Goal: Find specific fact: Find specific fact

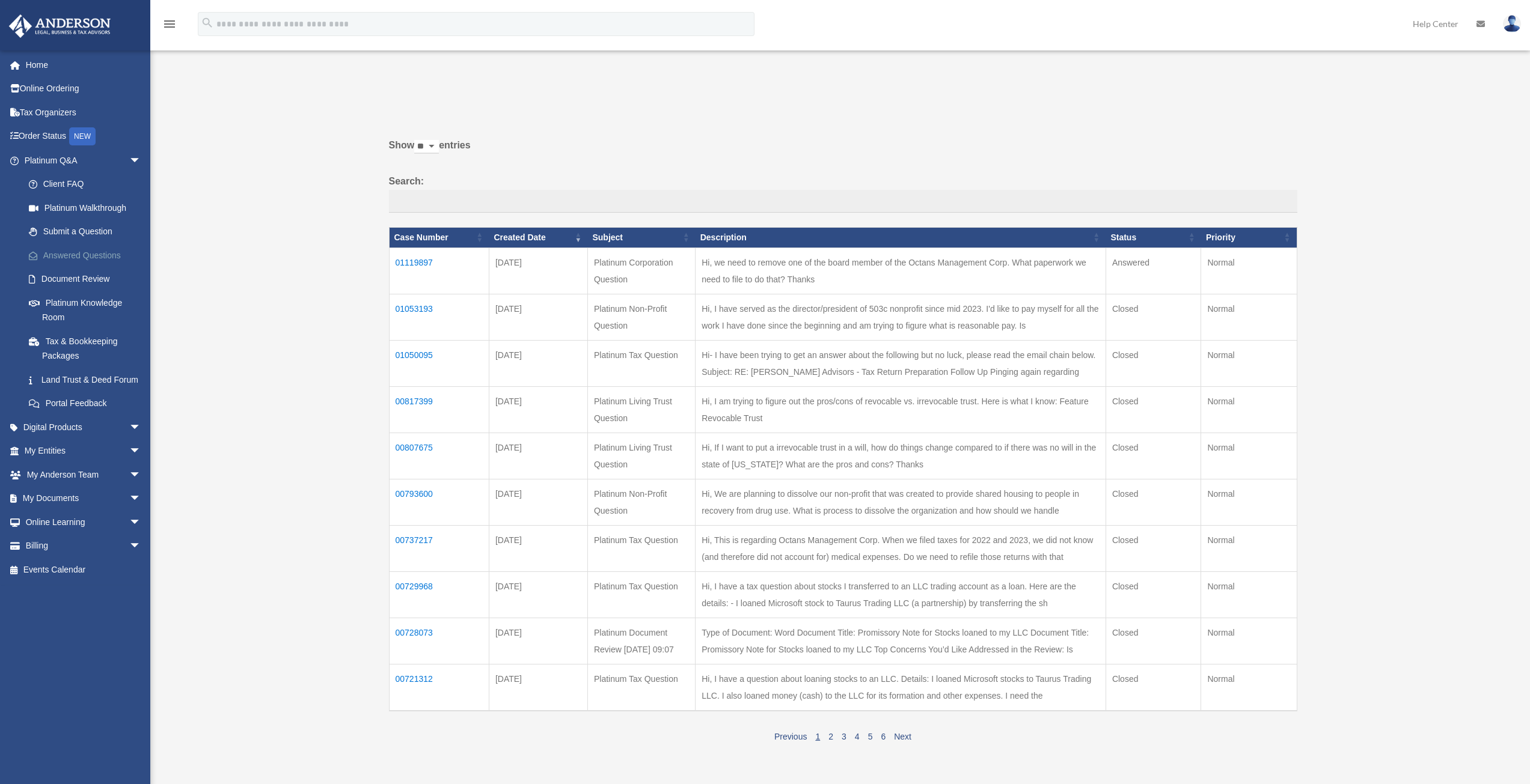
click at [103, 252] on link "Answered Questions" at bounding box center [88, 255] width 143 height 24
click at [429, 260] on td "01119897" at bounding box center [439, 271] width 100 height 46
click at [403, 265] on td "01119897" at bounding box center [439, 271] width 100 height 46
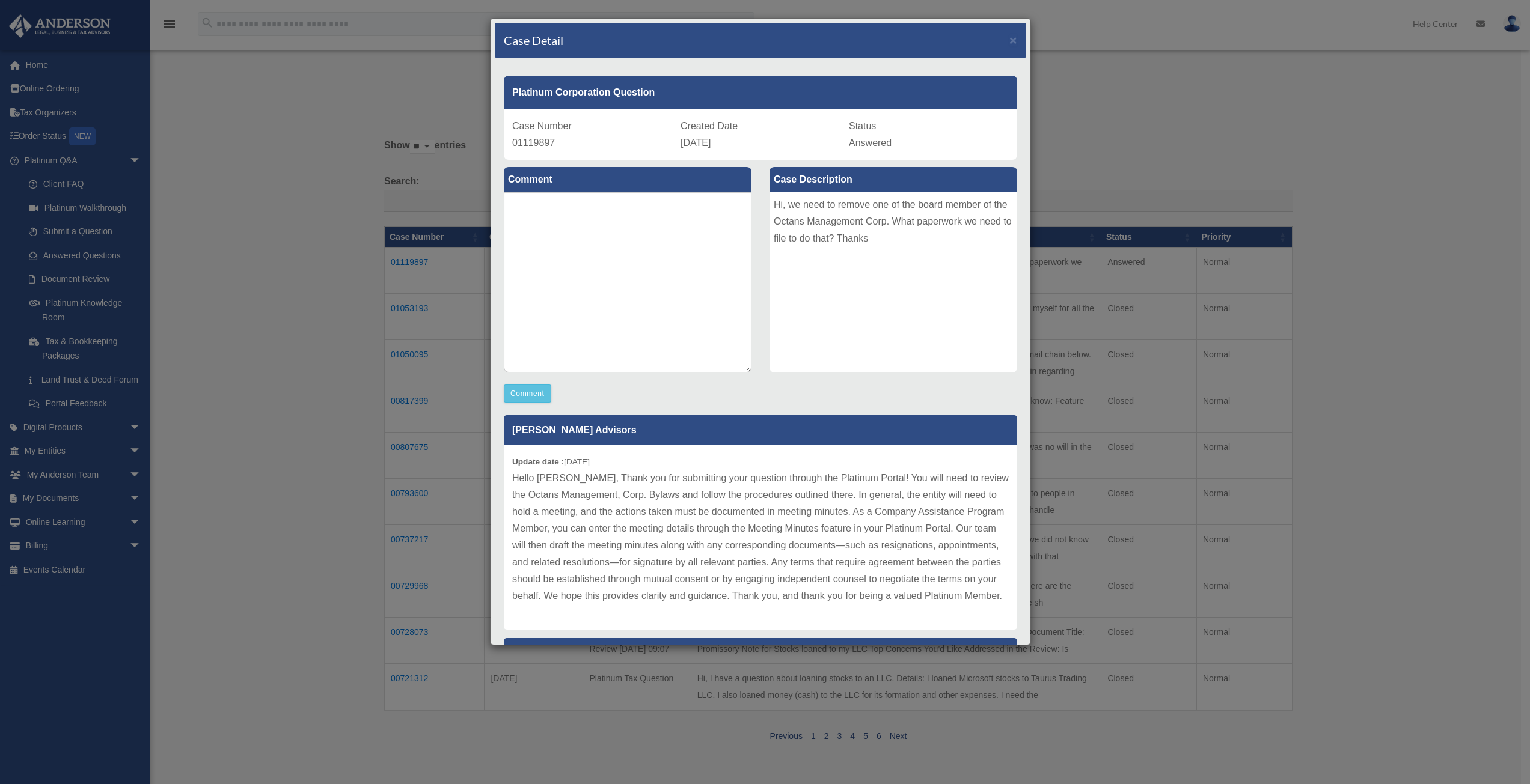
click at [592, 505] on p "Hello Kamran, Thank you for submitting your question through the Platinum Porta…" at bounding box center [760, 537] width 497 height 135
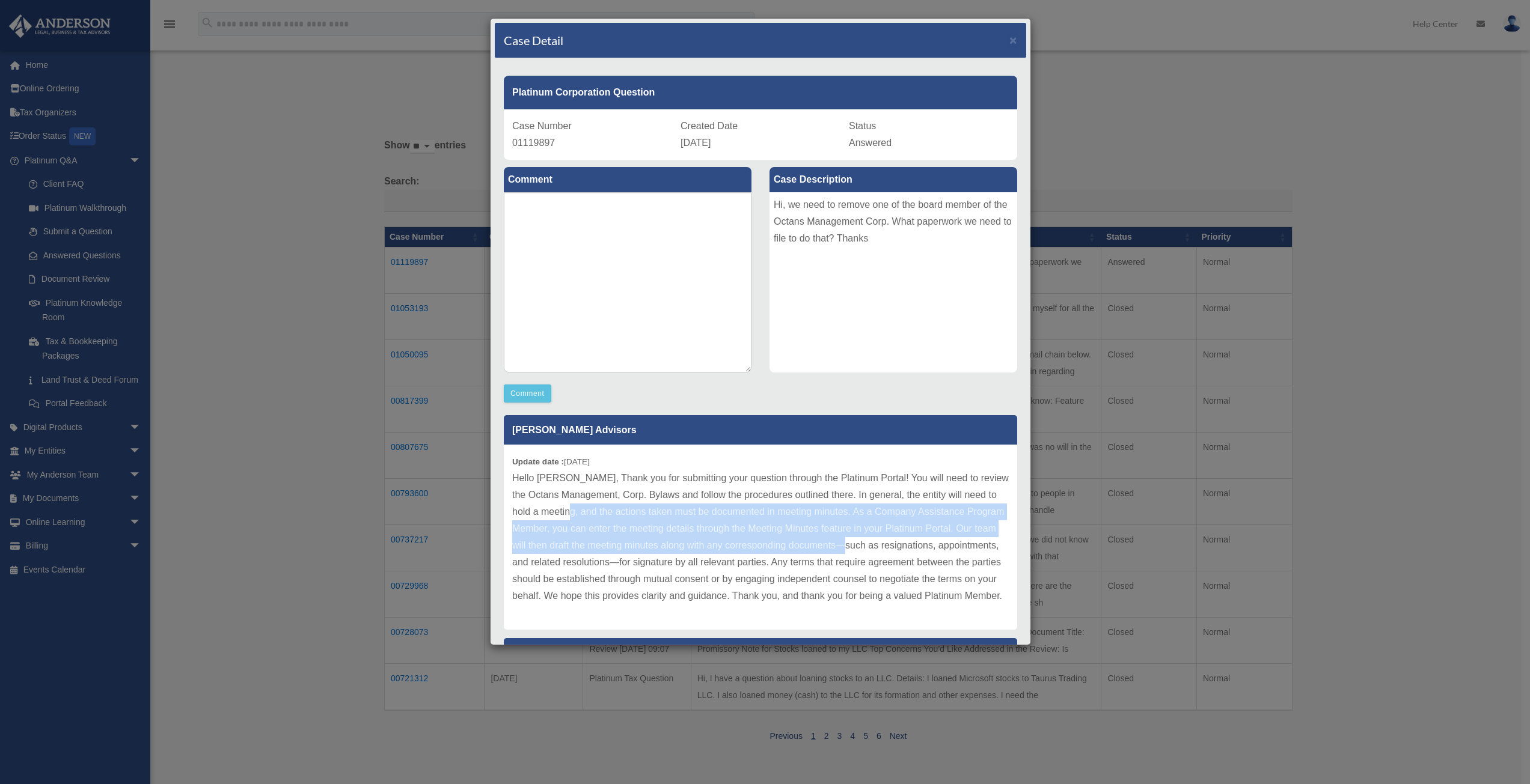
drag, startPoint x: 599, startPoint y: 512, endPoint x: 974, endPoint y: 548, distance: 376.7
click at [974, 548] on p "Hello Kamran, Thank you for submitting your question through the Platinum Porta…" at bounding box center [760, 537] width 497 height 135
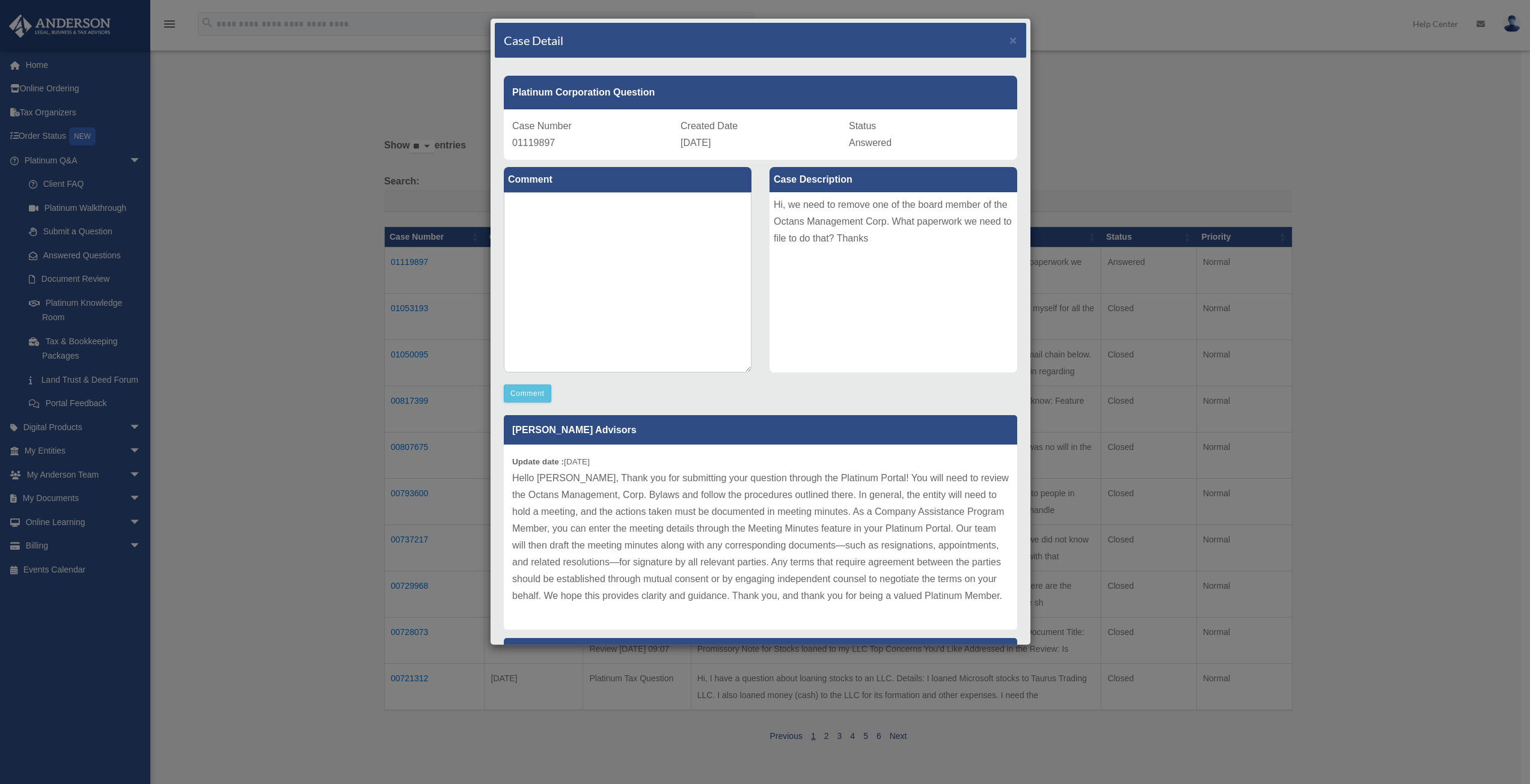
click at [1105, 96] on div "Case Detail × Platinum Corporation Question Case Number 01119897 Created Date S…" at bounding box center [765, 392] width 1530 height 784
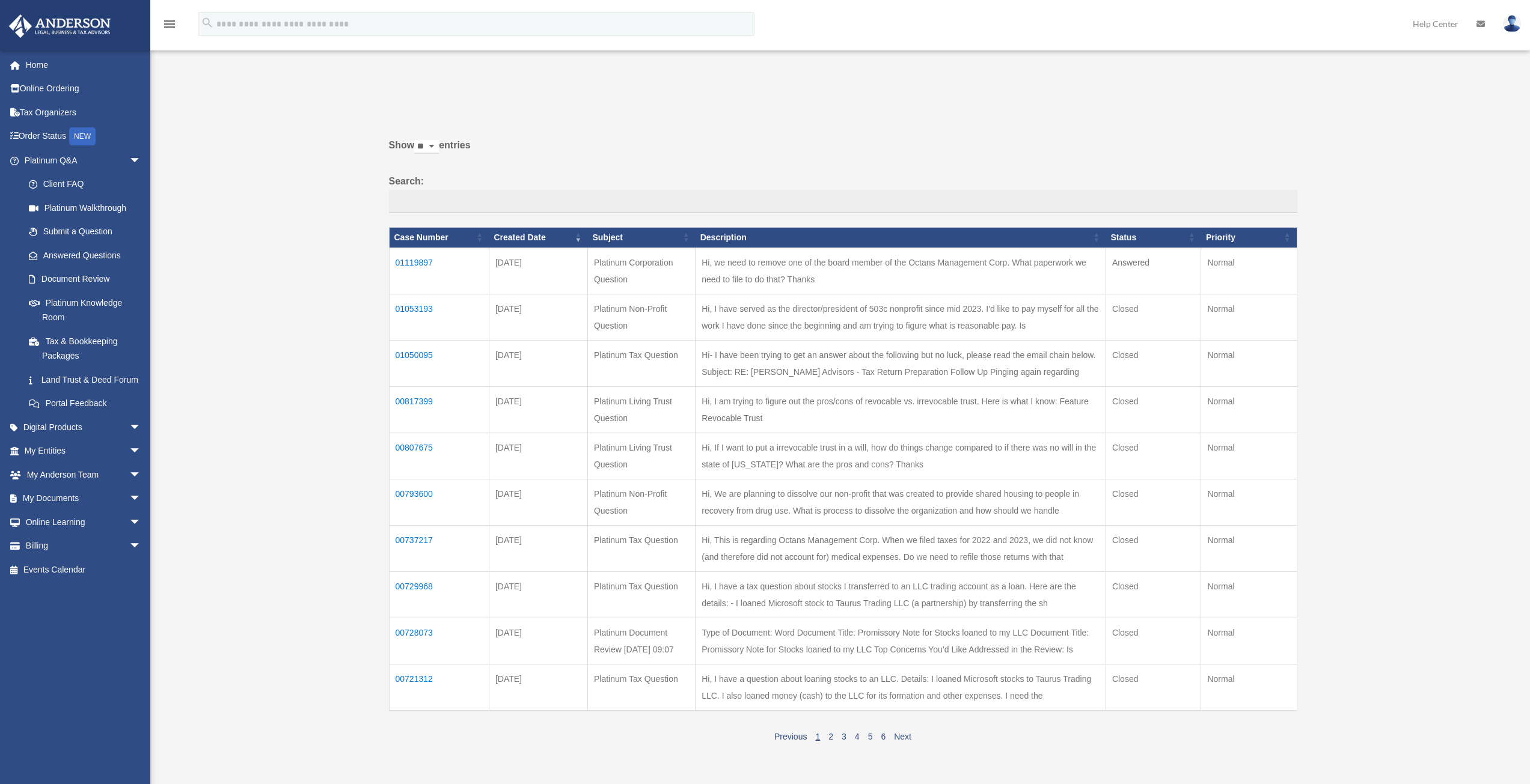
click at [431, 265] on td "01119897" at bounding box center [439, 271] width 100 height 46
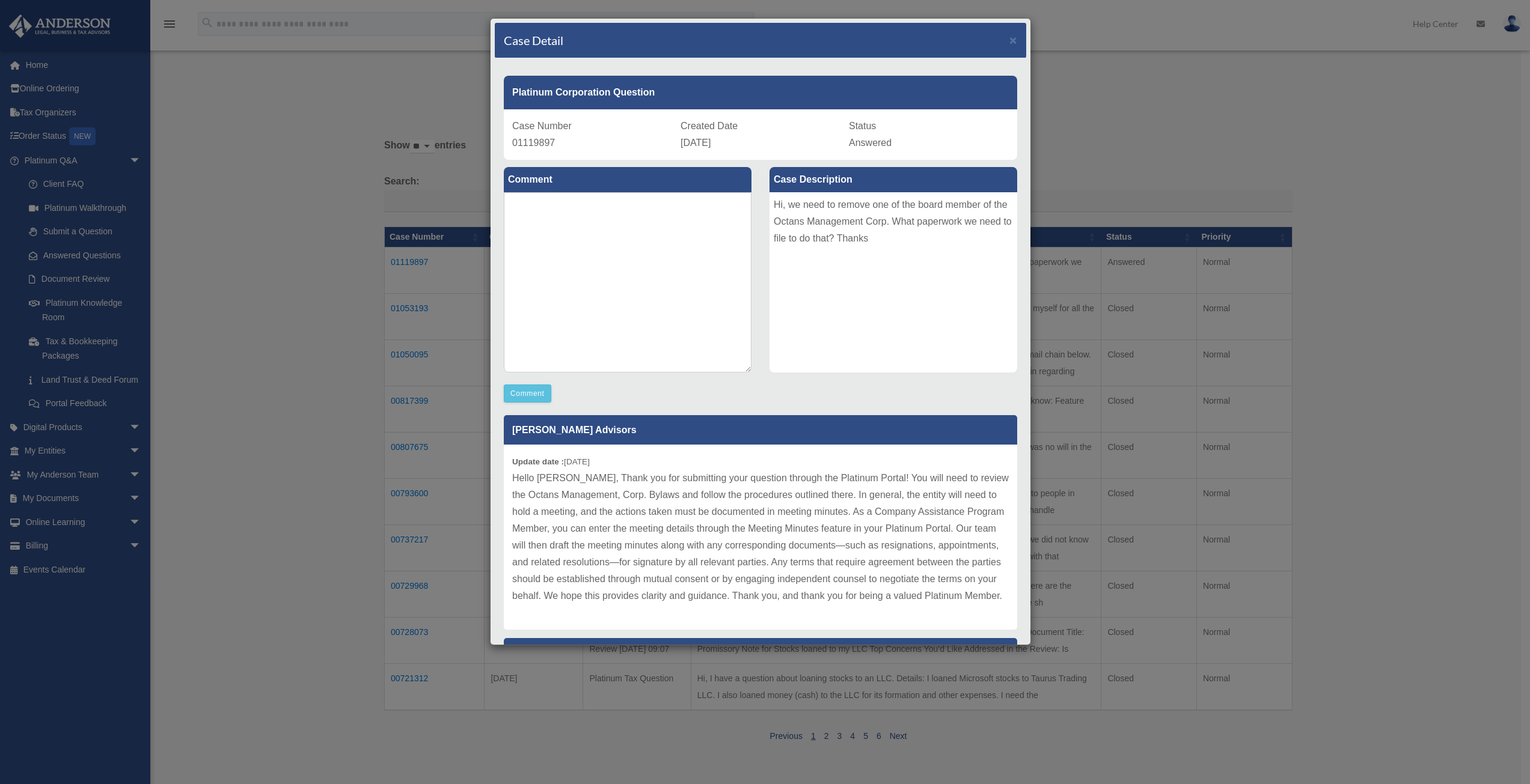
click at [298, 427] on div "Case Detail × Platinum Corporation Question Case Number 01119897 Created Date S…" at bounding box center [765, 392] width 1530 height 784
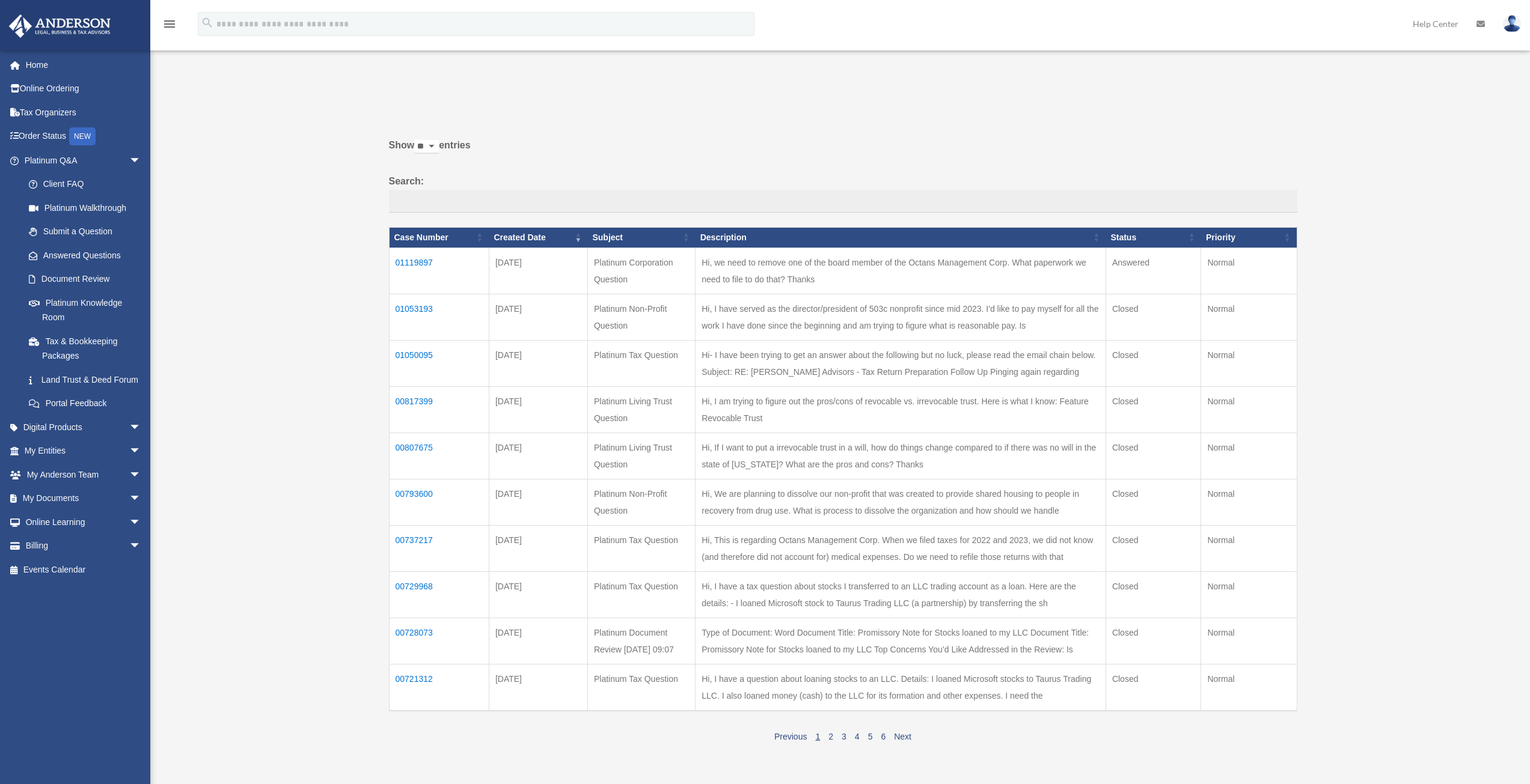
click at [431, 265] on td "01119897" at bounding box center [439, 271] width 100 height 46
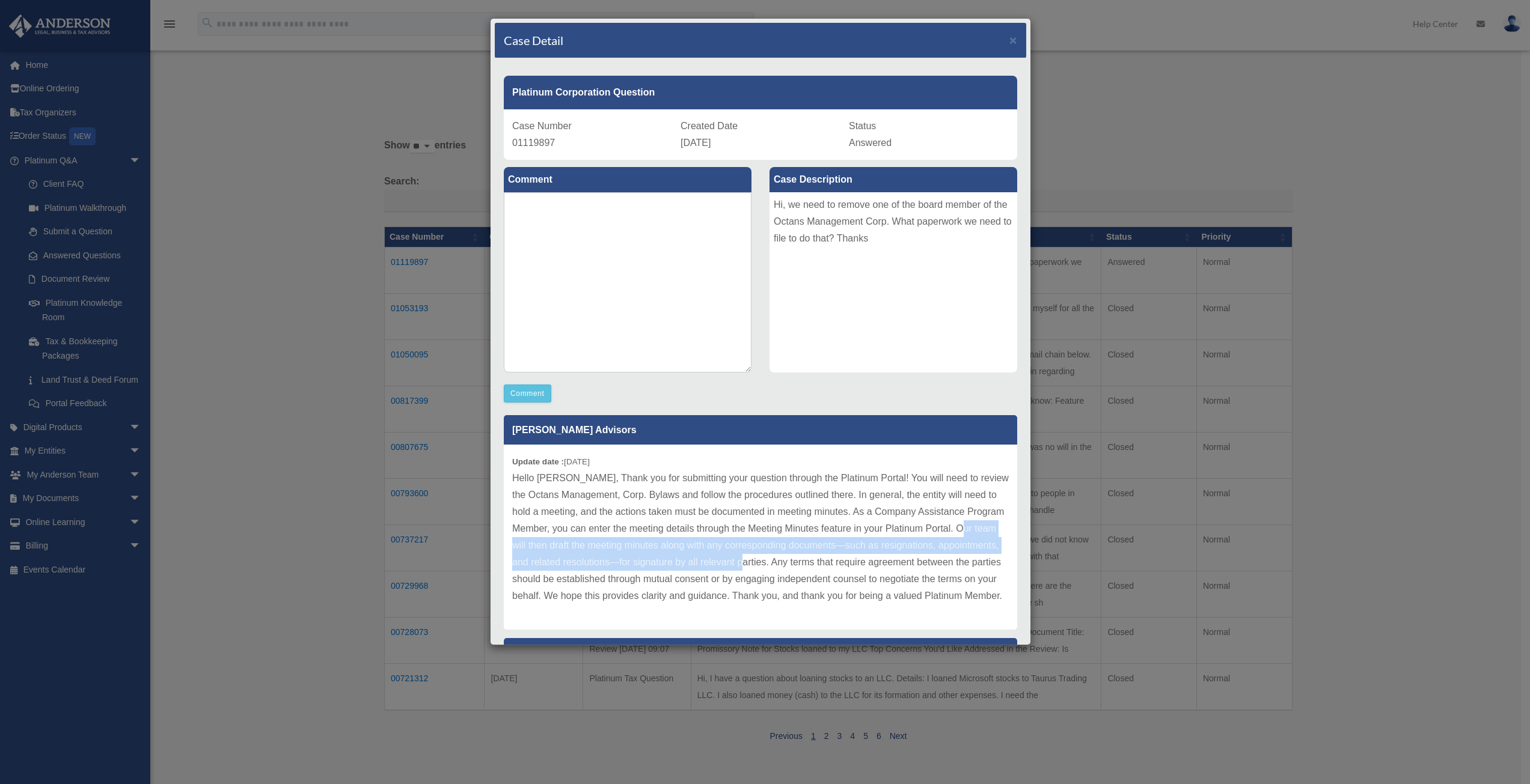
drag, startPoint x: 583, startPoint y: 543, endPoint x: 889, endPoint y: 567, distance: 306.9
click at [889, 567] on p "Hello Kamran, Thank you for submitting your question through the Platinum Porta…" at bounding box center [760, 537] width 497 height 135
click at [1009, 41] on span "×" at bounding box center [1013, 40] width 8 height 14
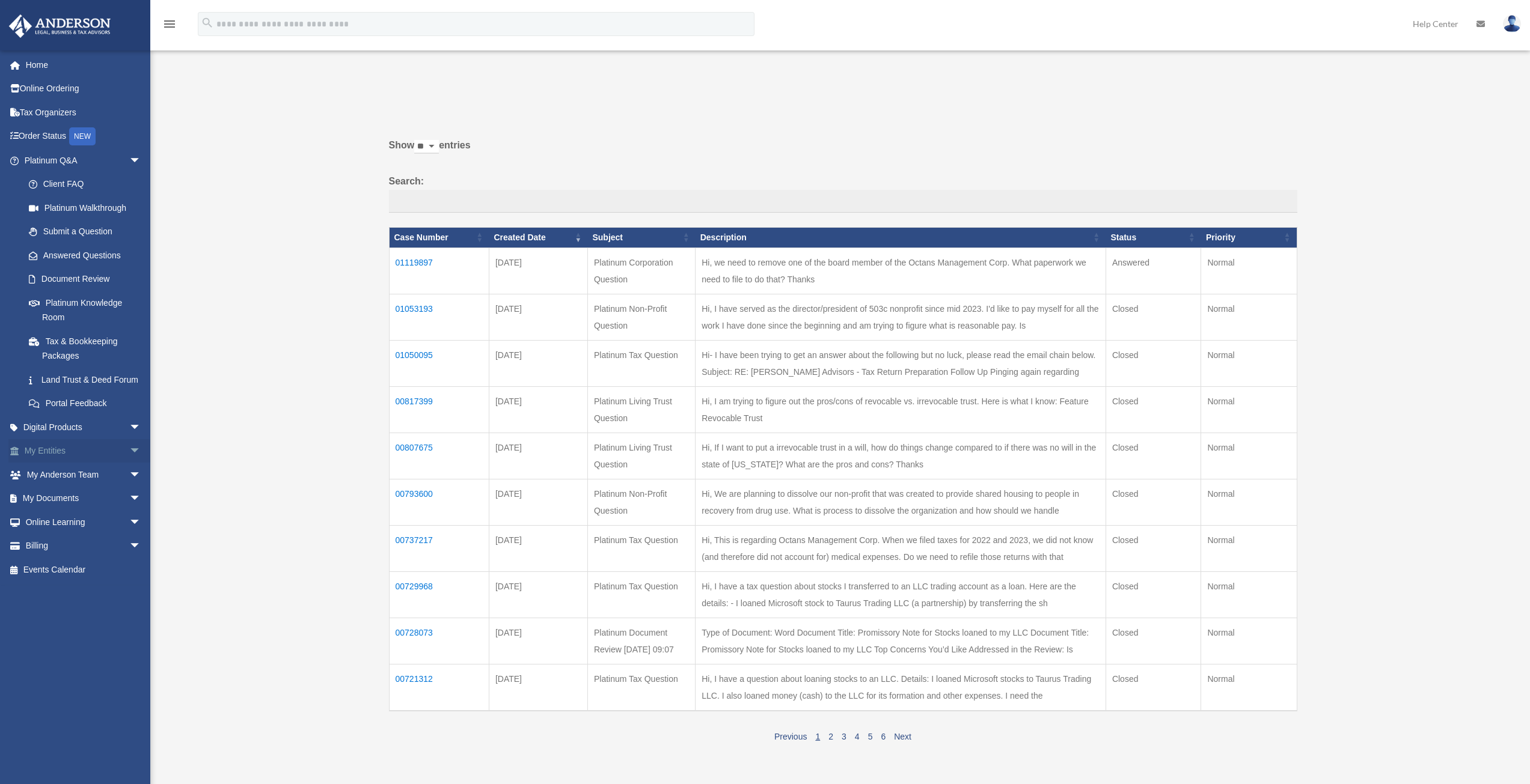
click at [129, 464] on span "arrow_drop_down" at bounding box center [140, 451] width 24 height 25
click at [67, 511] on link "CTA Hub" at bounding box center [88, 498] width 143 height 24
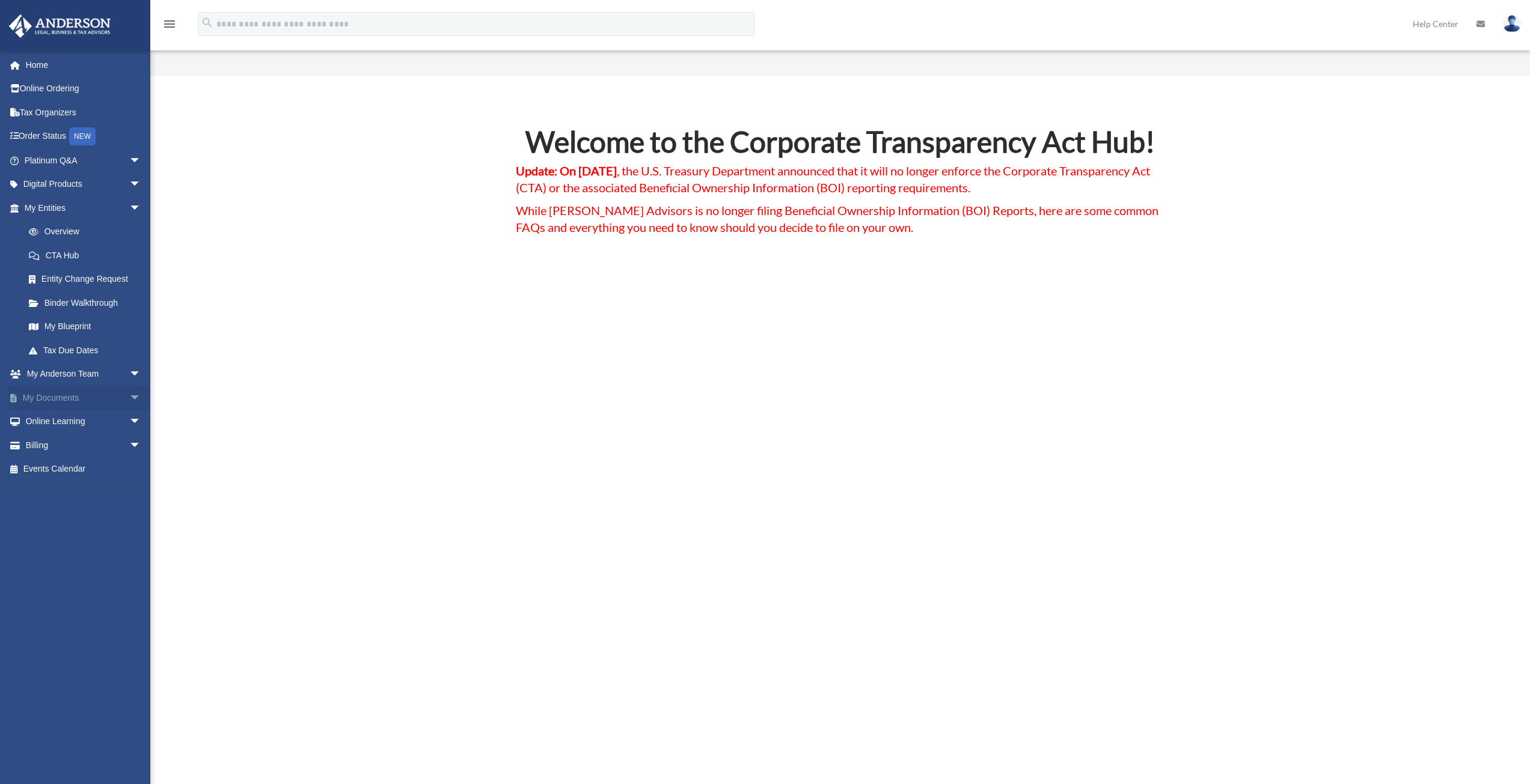
click at [129, 396] on span "arrow_drop_down" at bounding box center [140, 398] width 24 height 25
click at [129, 396] on span "arrow_drop_up" at bounding box center [140, 398] width 24 height 25
click at [131, 182] on span "arrow_drop_down" at bounding box center [140, 185] width 24 height 25
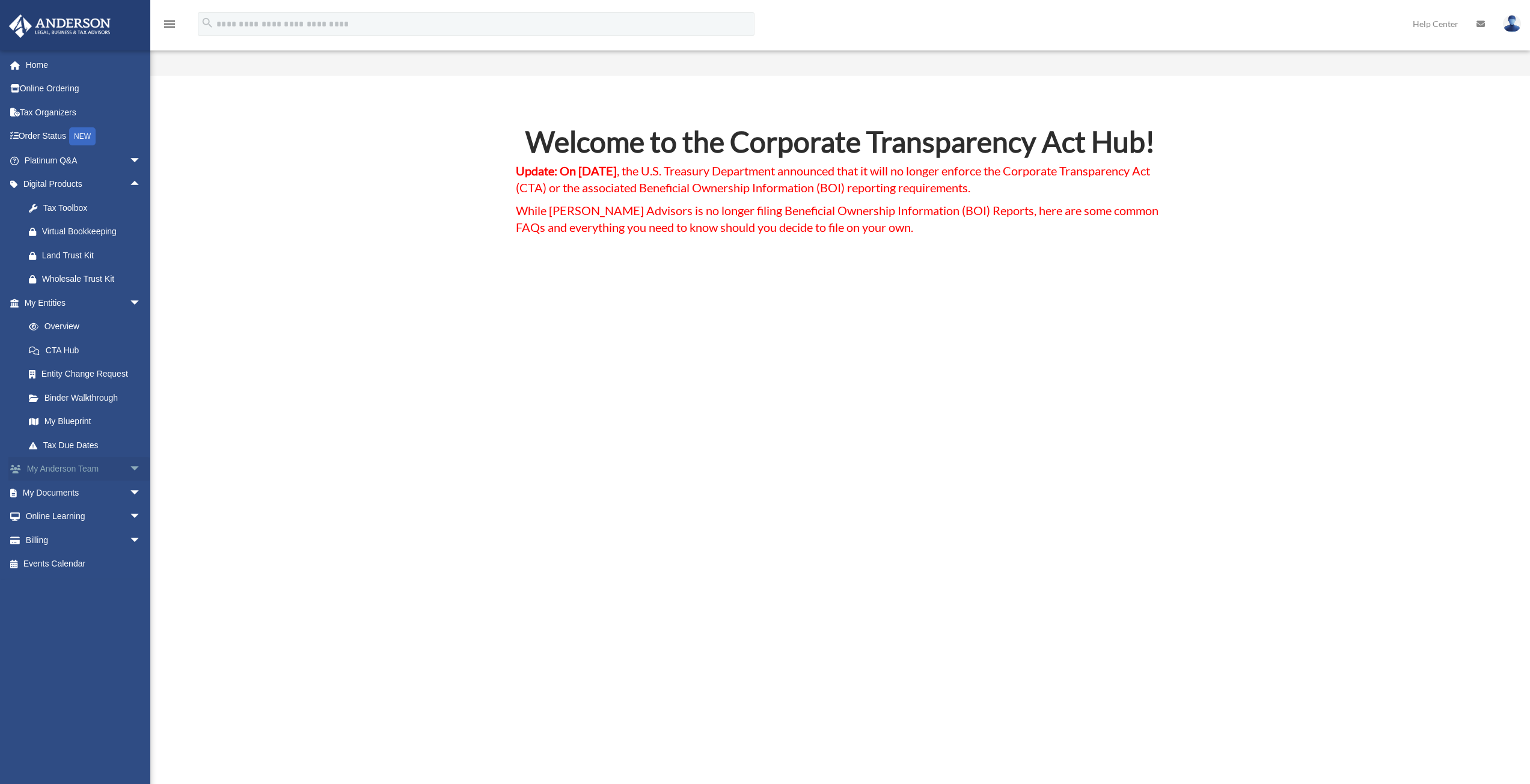
click at [131, 472] on span "arrow_drop_down" at bounding box center [140, 470] width 24 height 25
click at [69, 323] on link "Overview" at bounding box center [88, 326] width 143 height 24
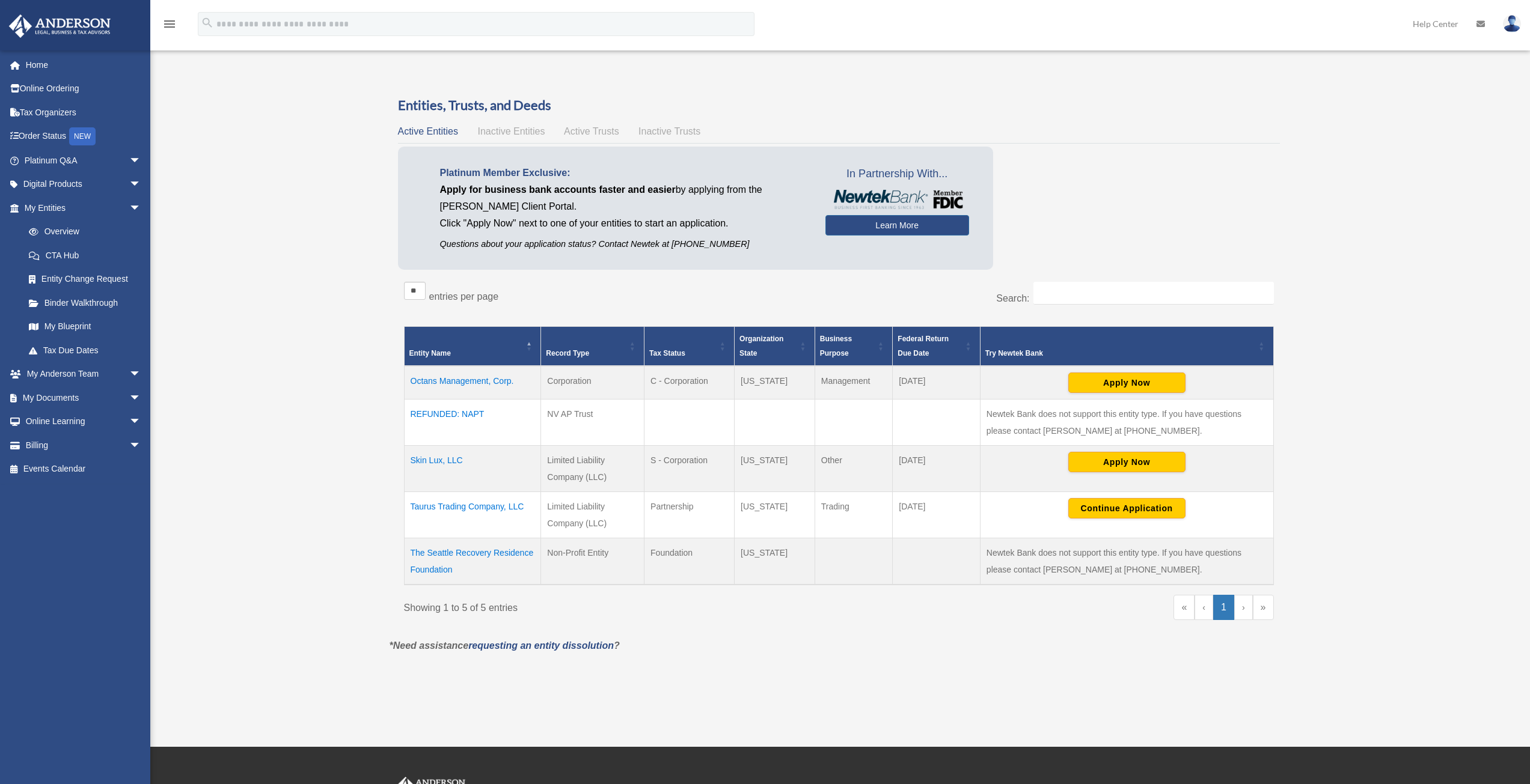
click at [468, 374] on td "Octans Management, Corp." at bounding box center [472, 383] width 137 height 33
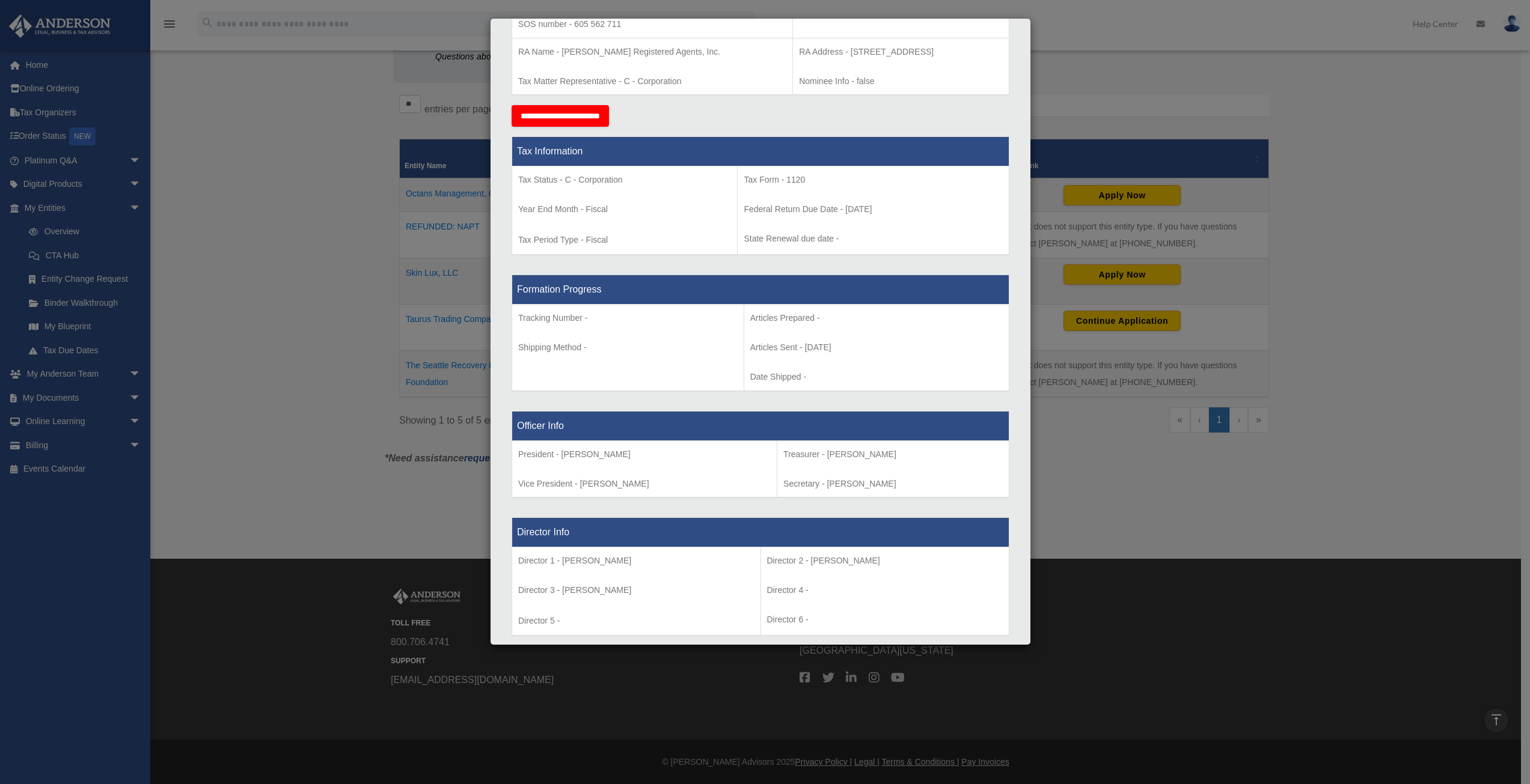
scroll to position [272, 0]
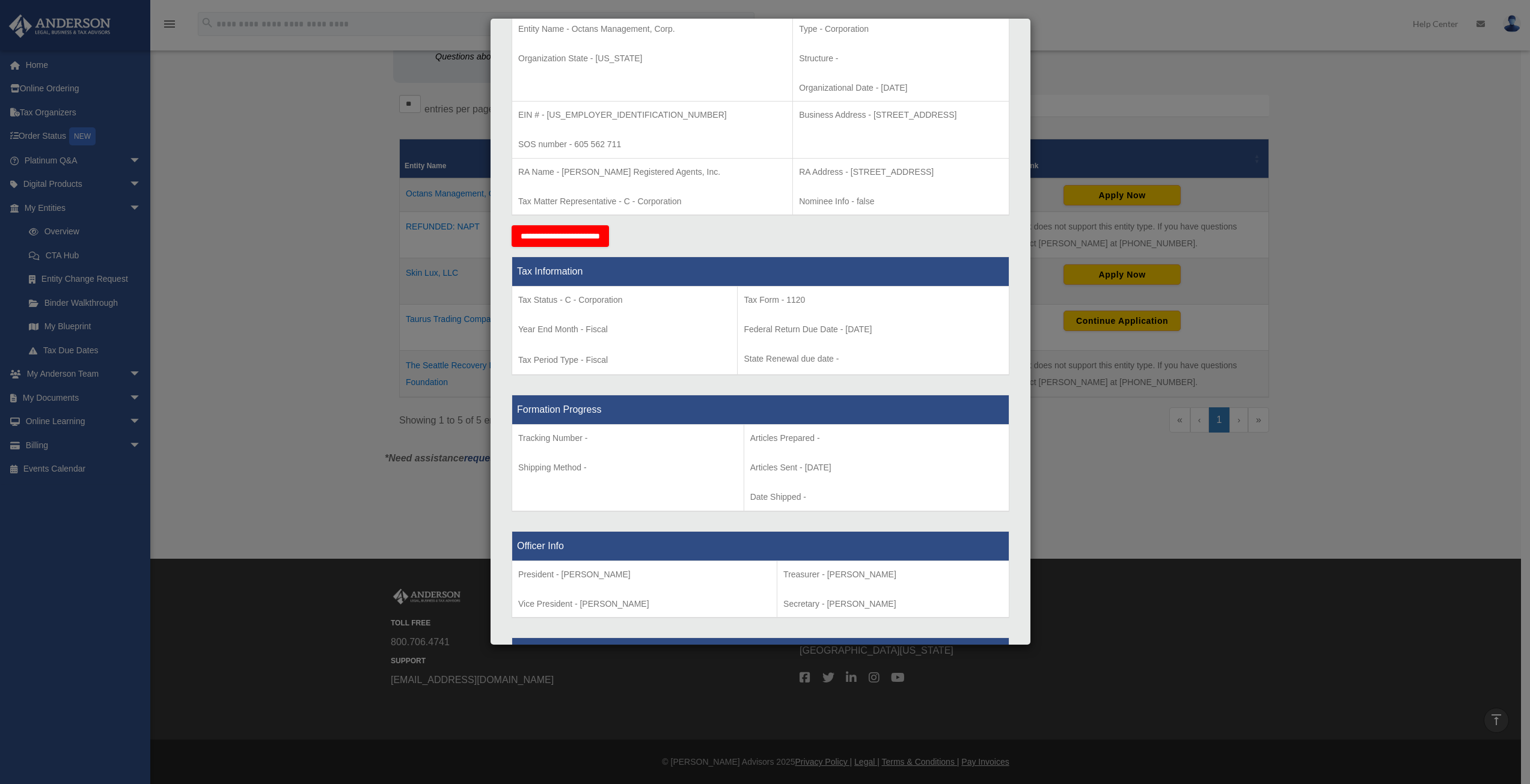
drag, startPoint x: 1196, startPoint y: 498, endPoint x: 1147, endPoint y: 492, distance: 49.4
click at [1194, 498] on div "Details × Articles Sent Organizational Date" at bounding box center [765, 392] width 1530 height 784
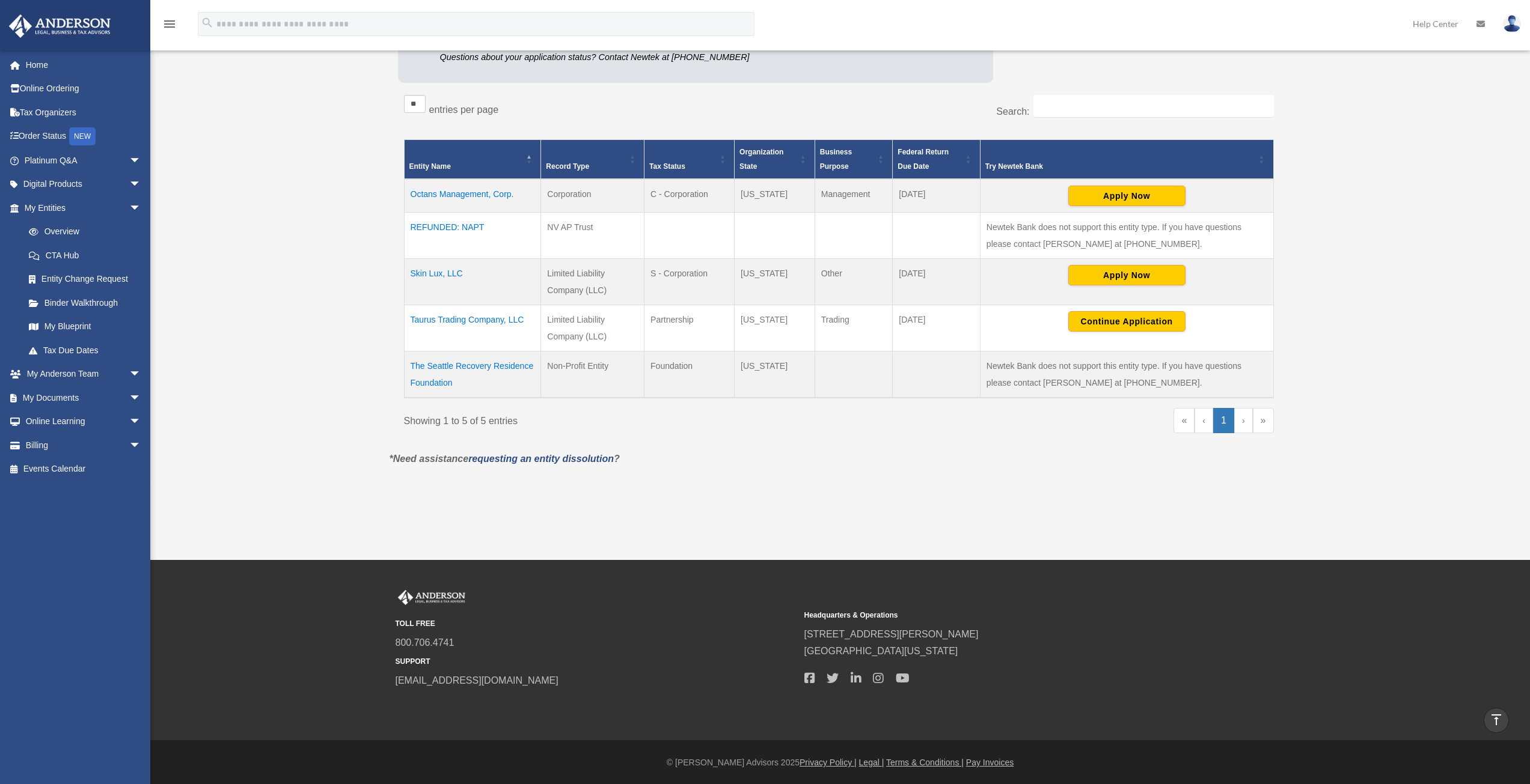
click at [452, 194] on td "Octans Management, Corp." at bounding box center [472, 195] width 137 height 33
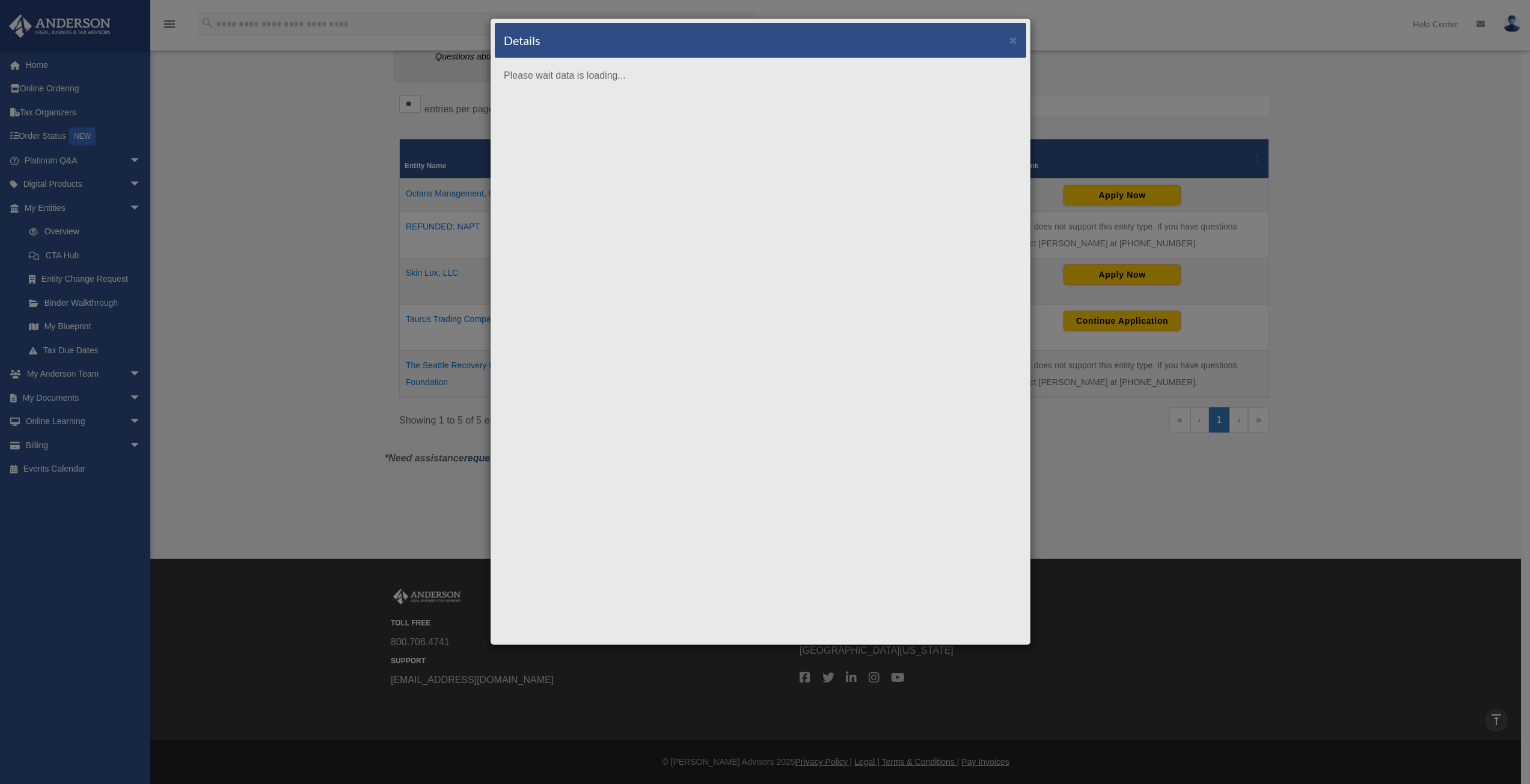
scroll to position [0, 0]
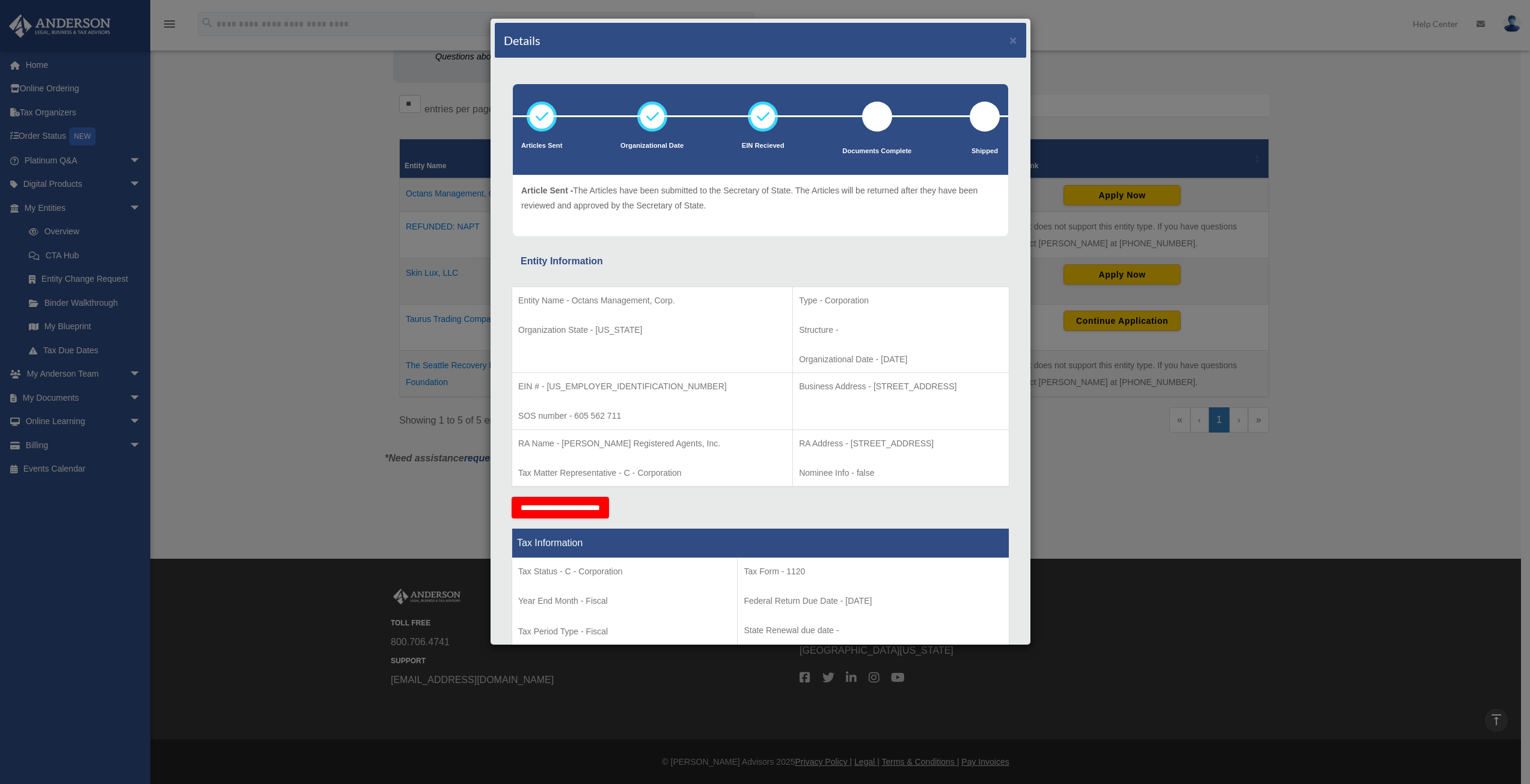
drag, startPoint x: 216, startPoint y: 425, endPoint x: 208, endPoint y: 427, distance: 8.2
click at [216, 424] on div "Details × Articles Sent Organizational Date" at bounding box center [765, 392] width 1530 height 784
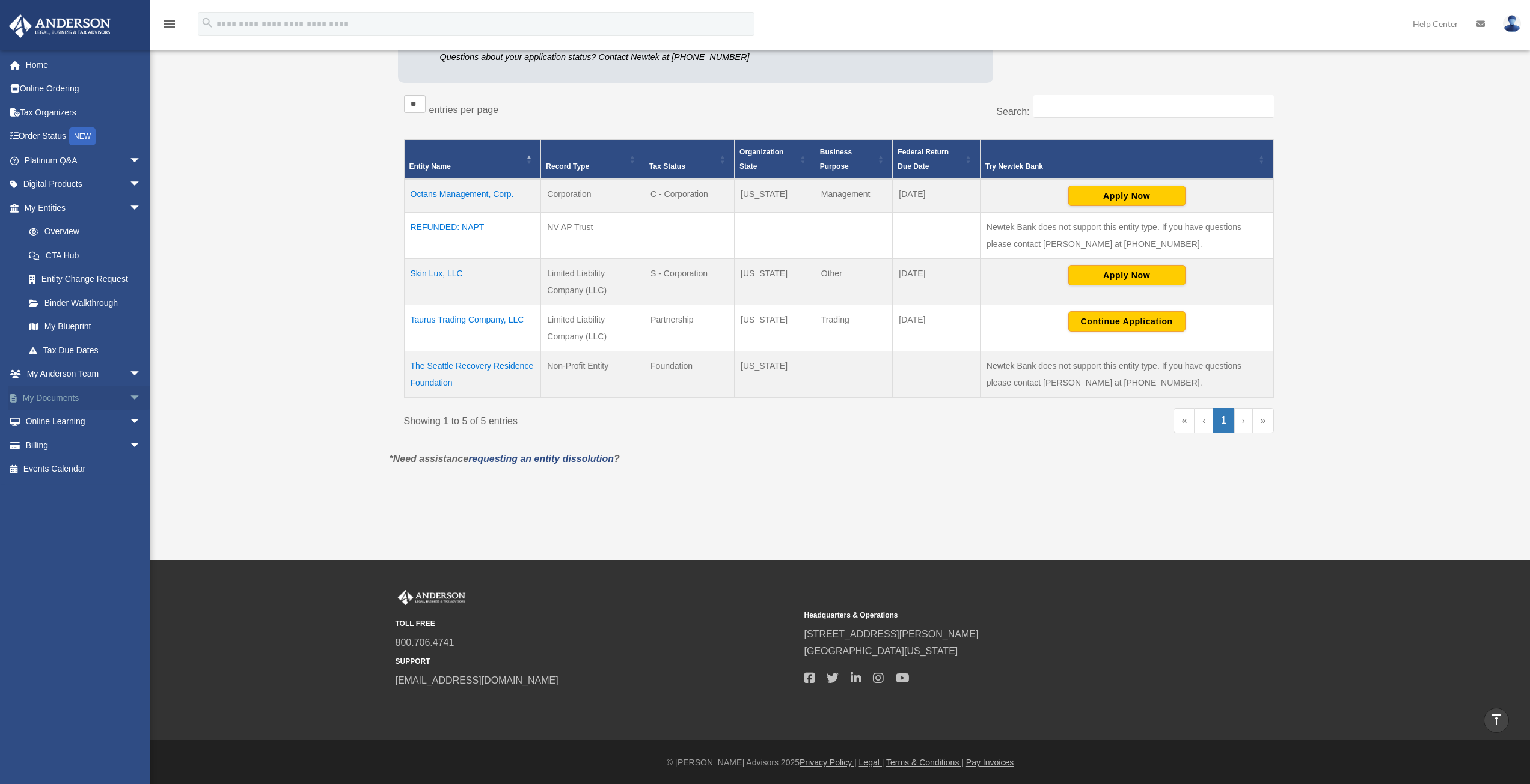
click at [129, 395] on span "arrow_drop_down" at bounding box center [140, 398] width 24 height 25
click at [60, 405] on link "My Documents arrow_drop_up" at bounding box center [84, 397] width 151 height 24
click at [55, 414] on link "Box" at bounding box center [88, 421] width 143 height 24
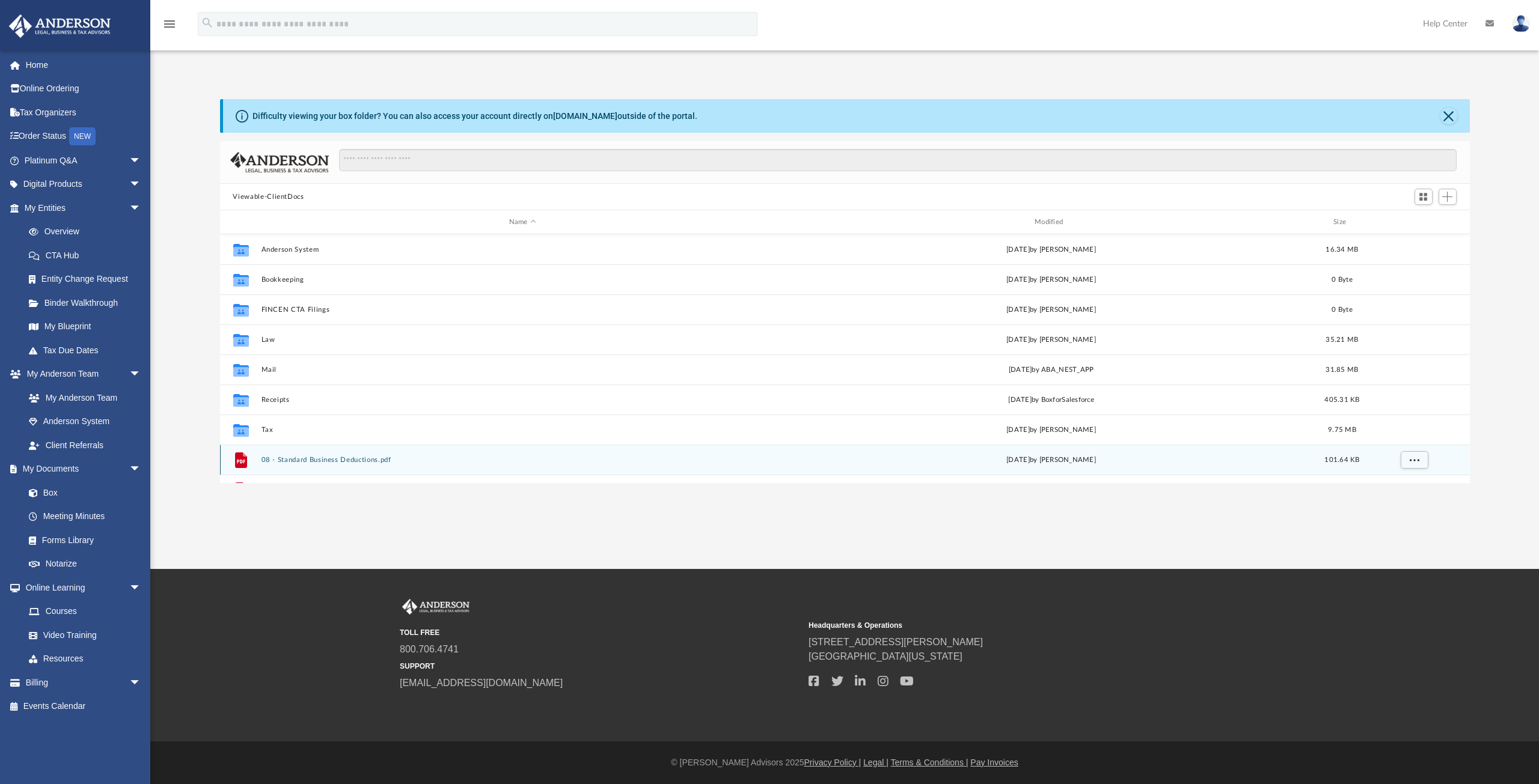
scroll to position [265, 1241]
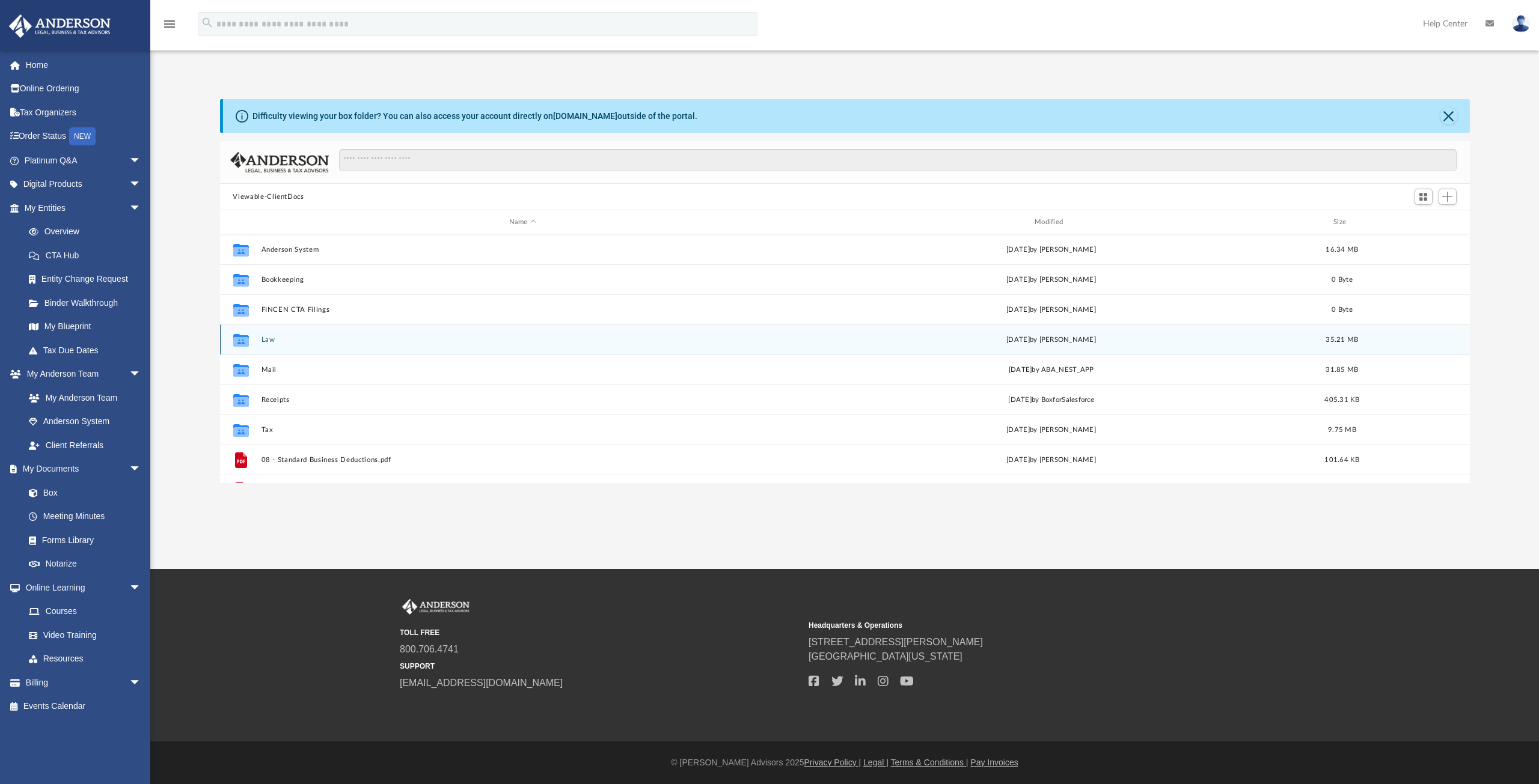
click at [263, 334] on div "Collaborated Folder Law Mon Aug 18 2025 by Savannah Wallace 35.21 MB" at bounding box center [845, 339] width 1250 height 30
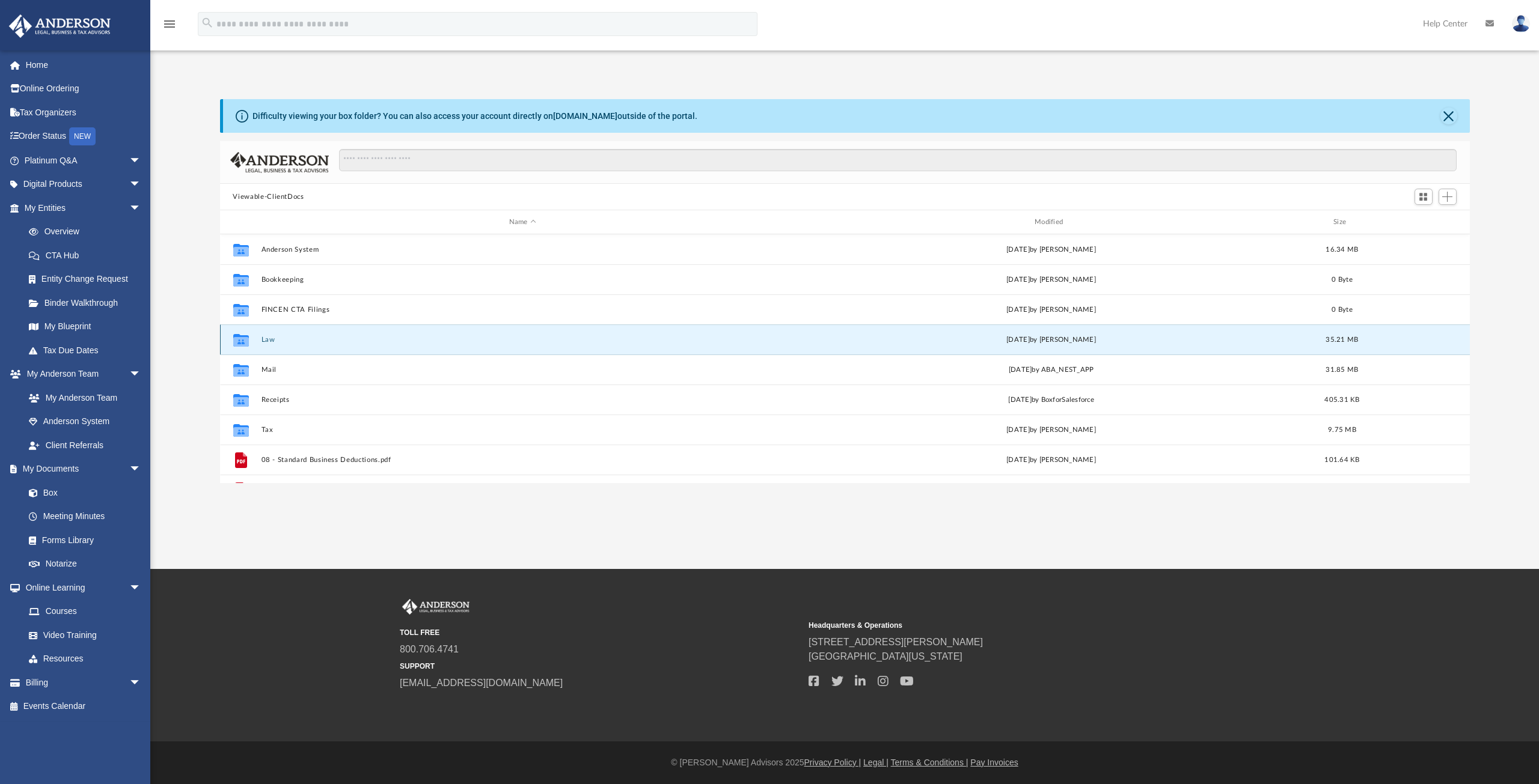
click at [265, 337] on button "Law" at bounding box center [522, 339] width 523 height 8
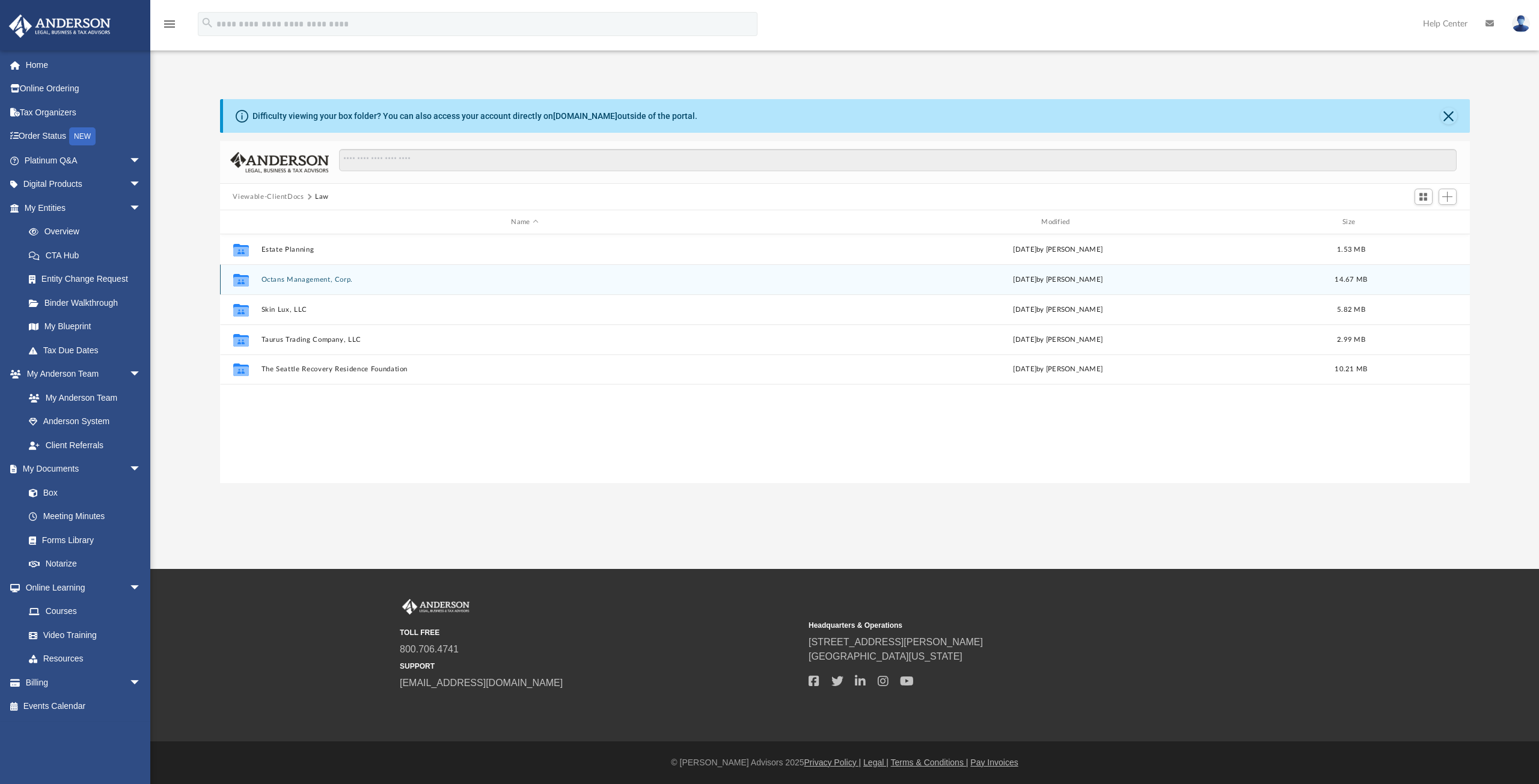
click at [315, 286] on div "Collaborated Folder Octans Management, Corp. Thu Jun 5 2025 by Jamie Bucao 14.6…" at bounding box center [845, 279] width 1250 height 30
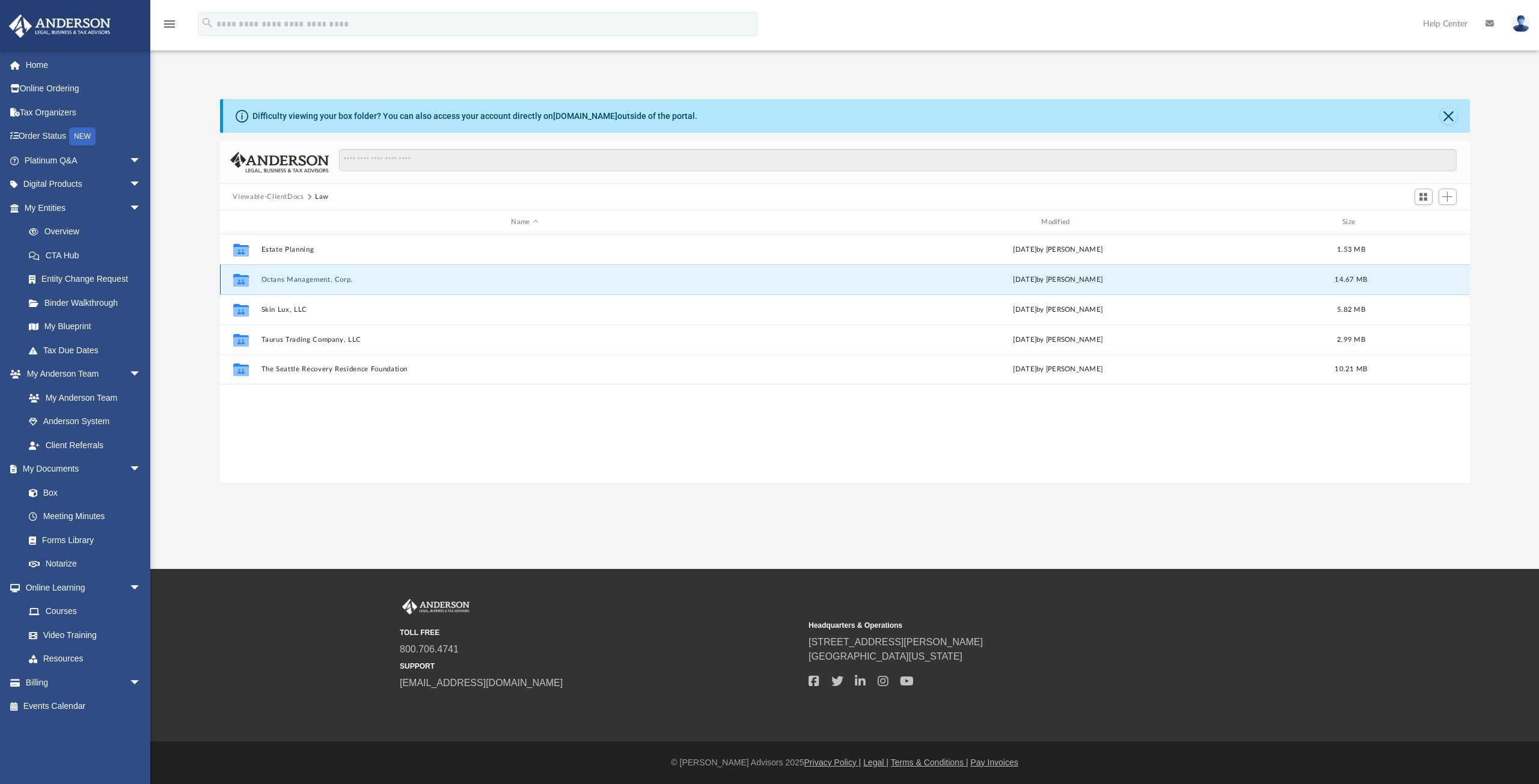
click at [317, 279] on button "Octans Management, Corp." at bounding box center [525, 279] width 528 height 8
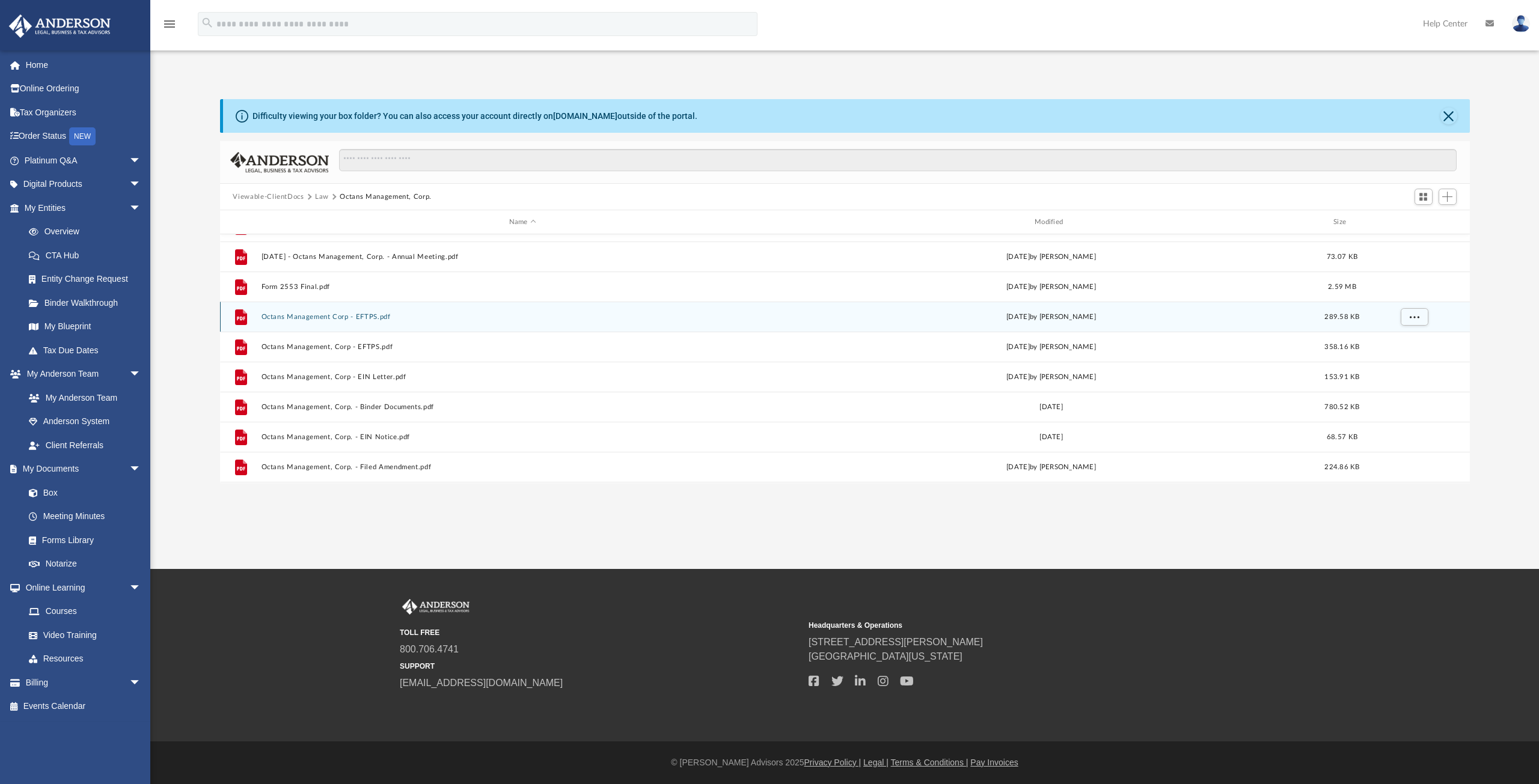
scroll to position [240, 0]
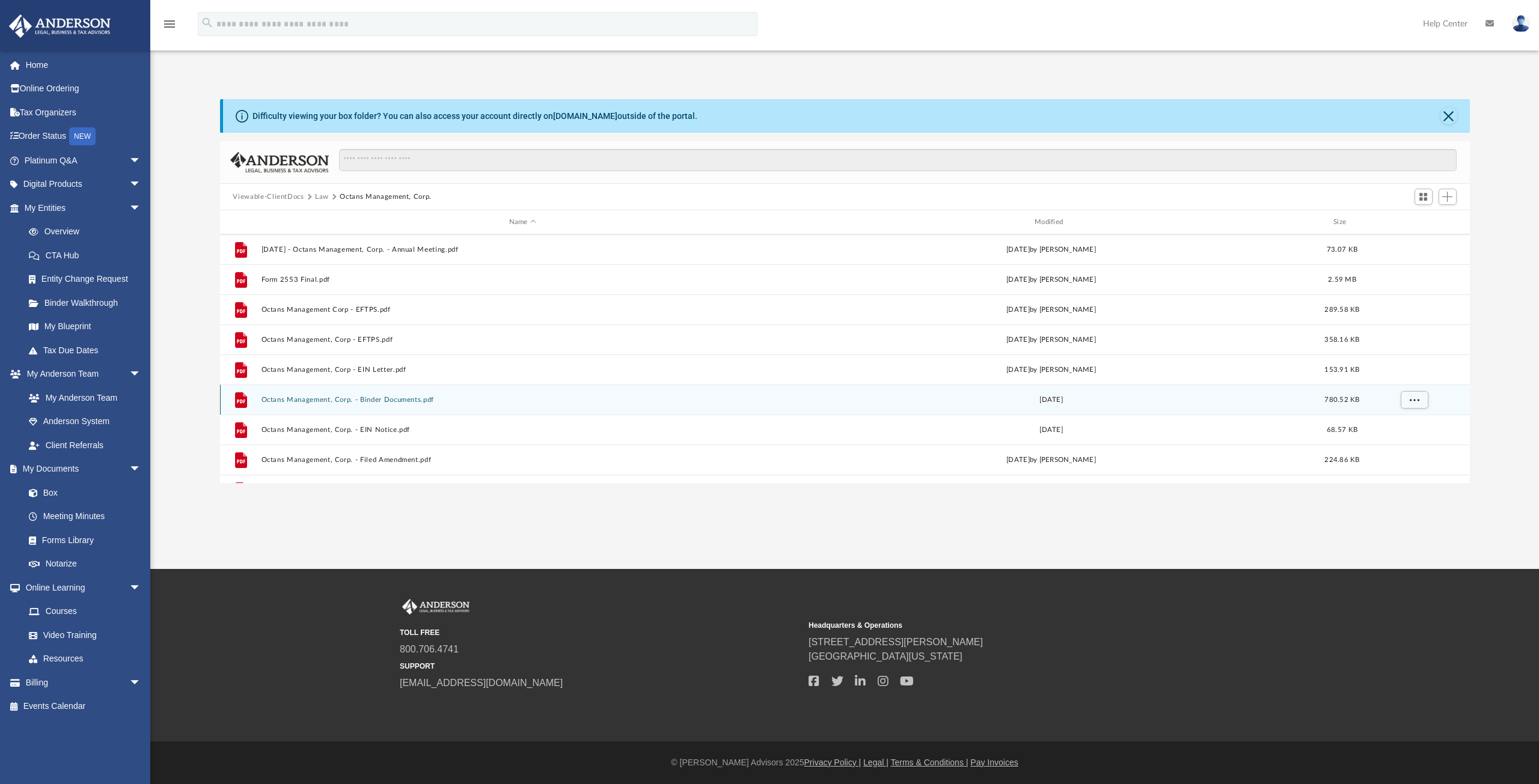
click at [325, 397] on button "Octans Management, Corp. - Binder Documents.pdf" at bounding box center [522, 399] width 523 height 8
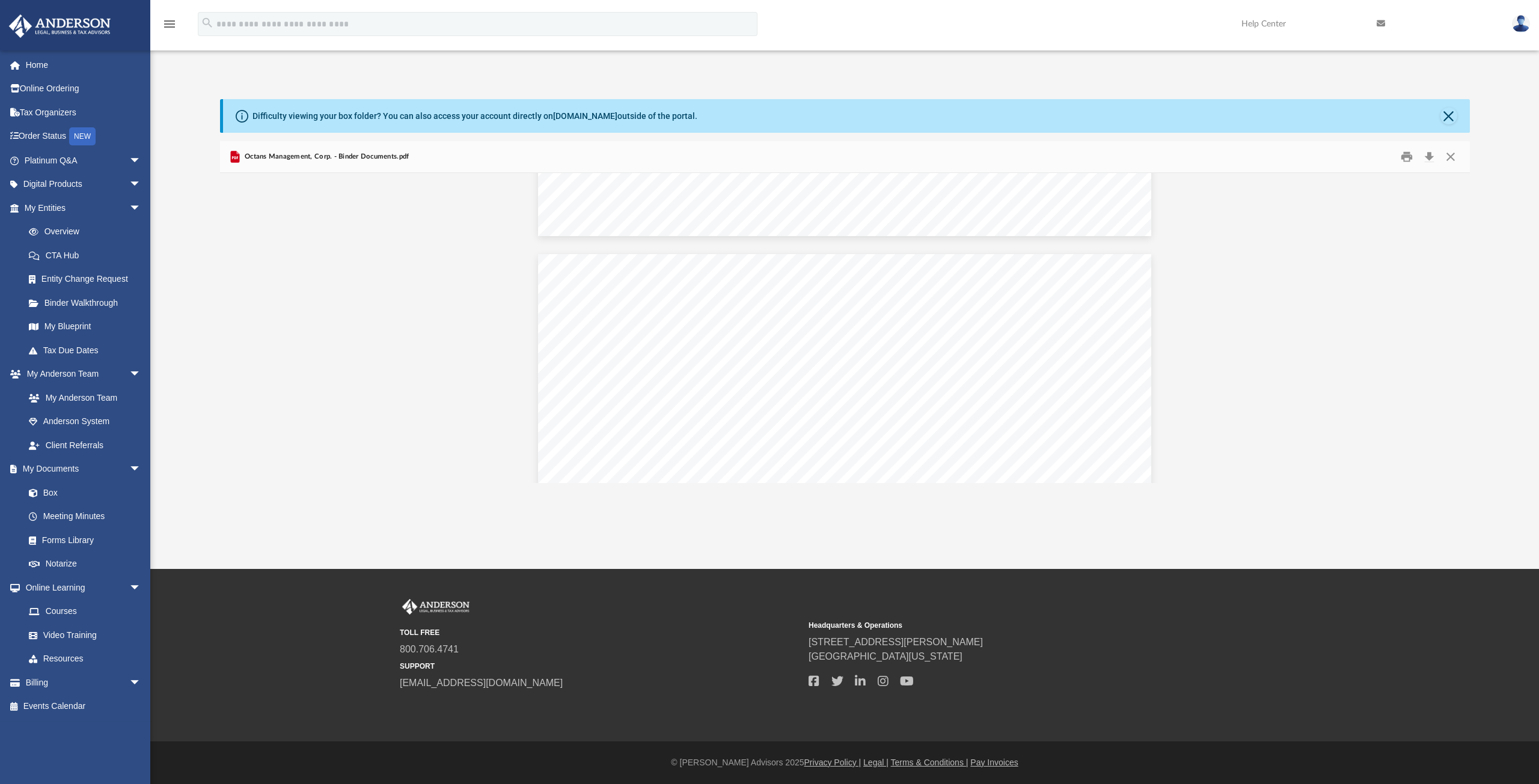
scroll to position [11416, 0]
type input "*"
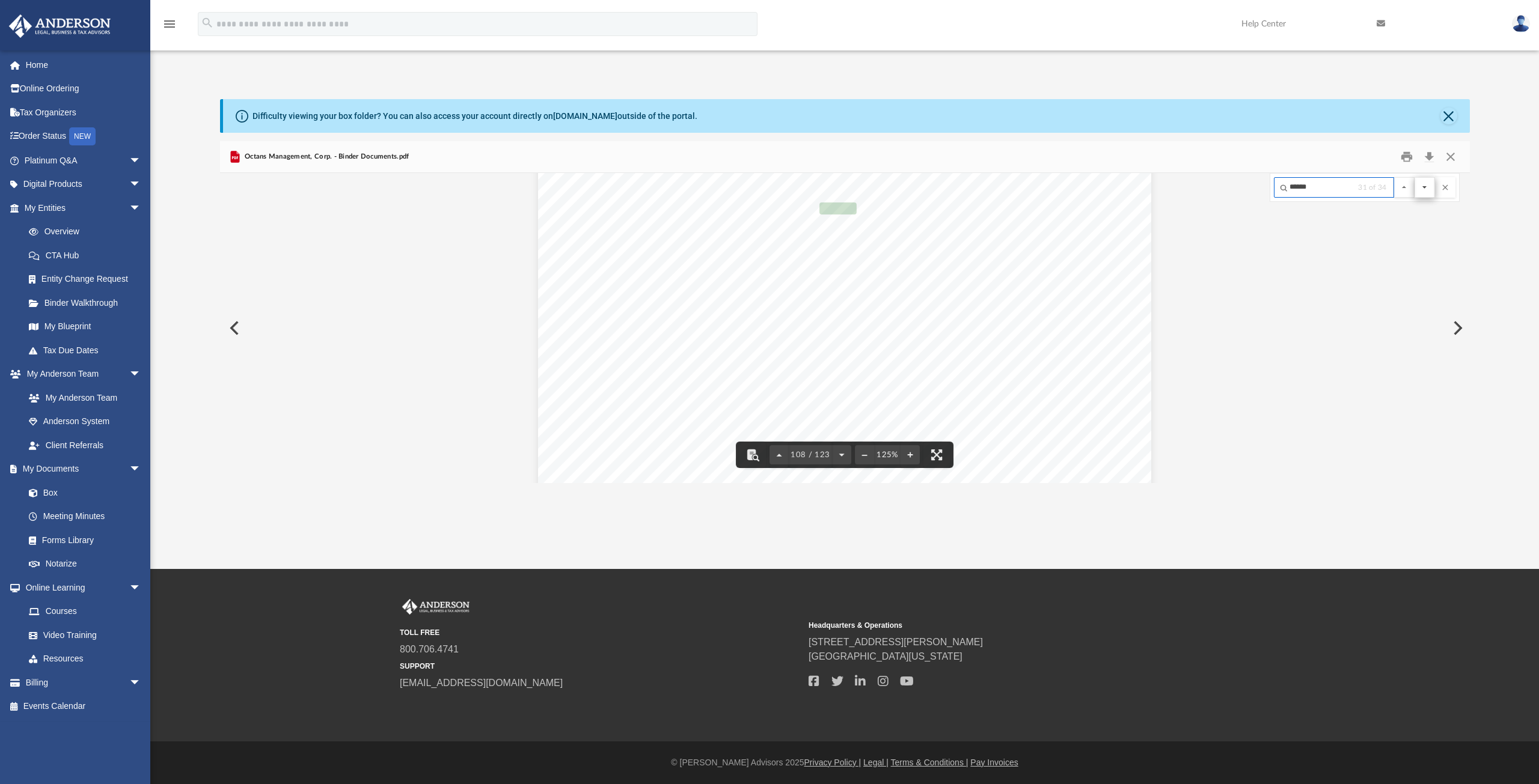
type input "******"
click at [1426, 186] on button "File preview" at bounding box center [1424, 187] width 20 height 20
click at [1425, 187] on button "File preview" at bounding box center [1424, 187] width 20 height 20
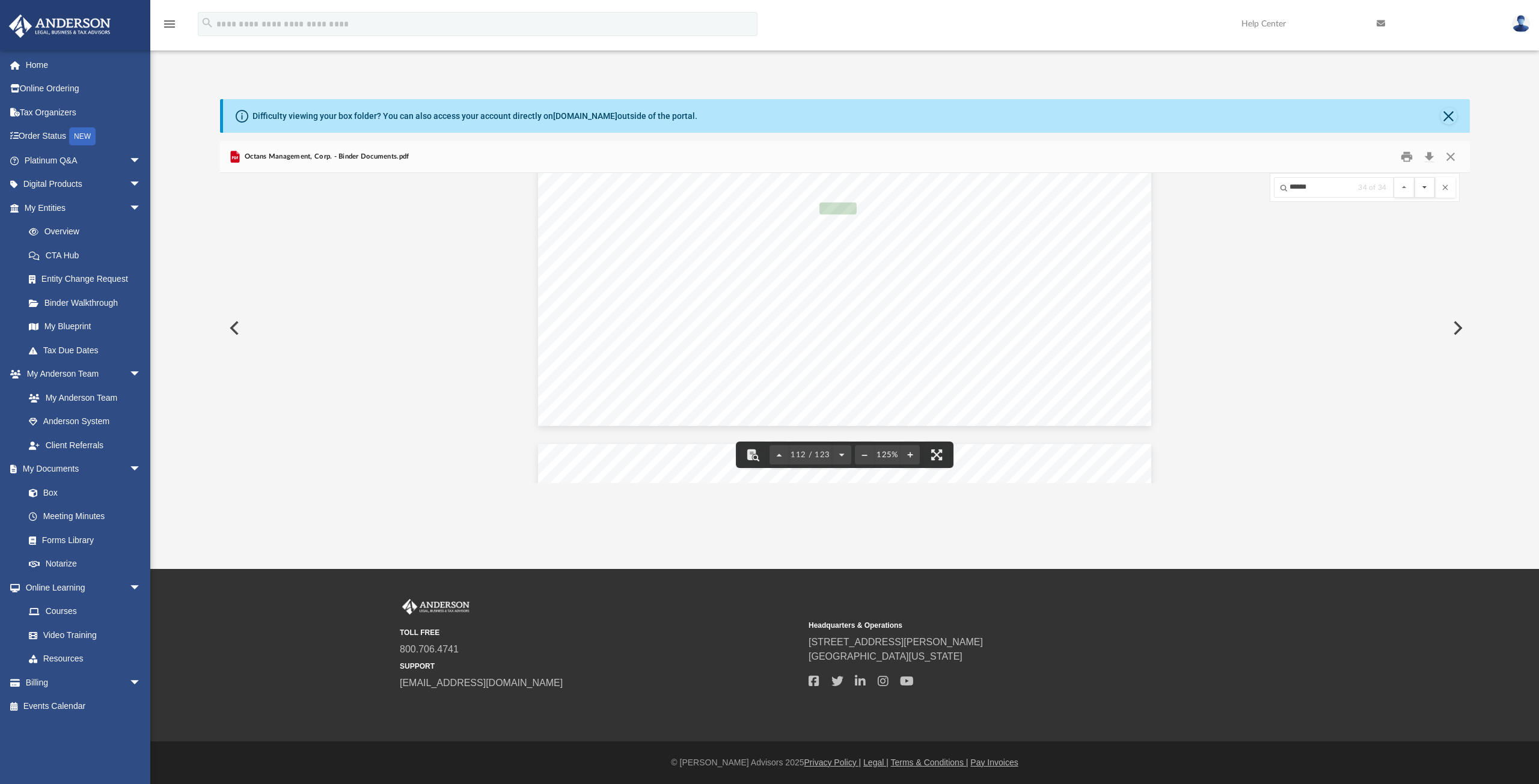
click at [1425, 187] on button "File preview" at bounding box center [1424, 187] width 20 height 20
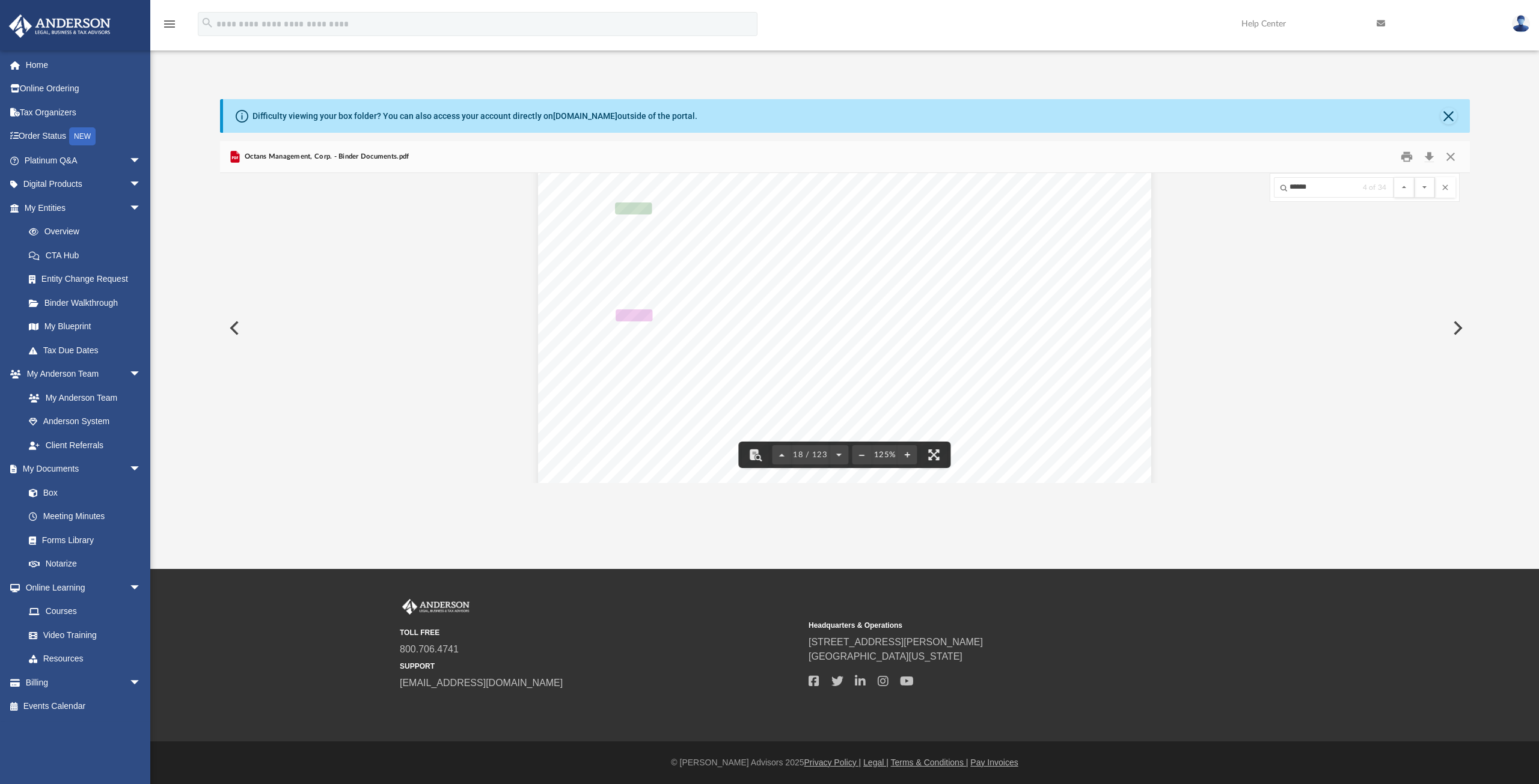
drag, startPoint x: 914, startPoint y: 361, endPoint x: 991, endPoint y: 355, distance: 77.2
click at [991, 355] on div "Octans Management, Corp. ORGANIZATIONAL MEETING This section contains the start…" at bounding box center [845, 234] width 613 height 793
click at [940, 357] on span "Treasurer" at bounding box center [952, 358] width 42 height 11
click at [67, 232] on link "Overview" at bounding box center [88, 231] width 143 height 24
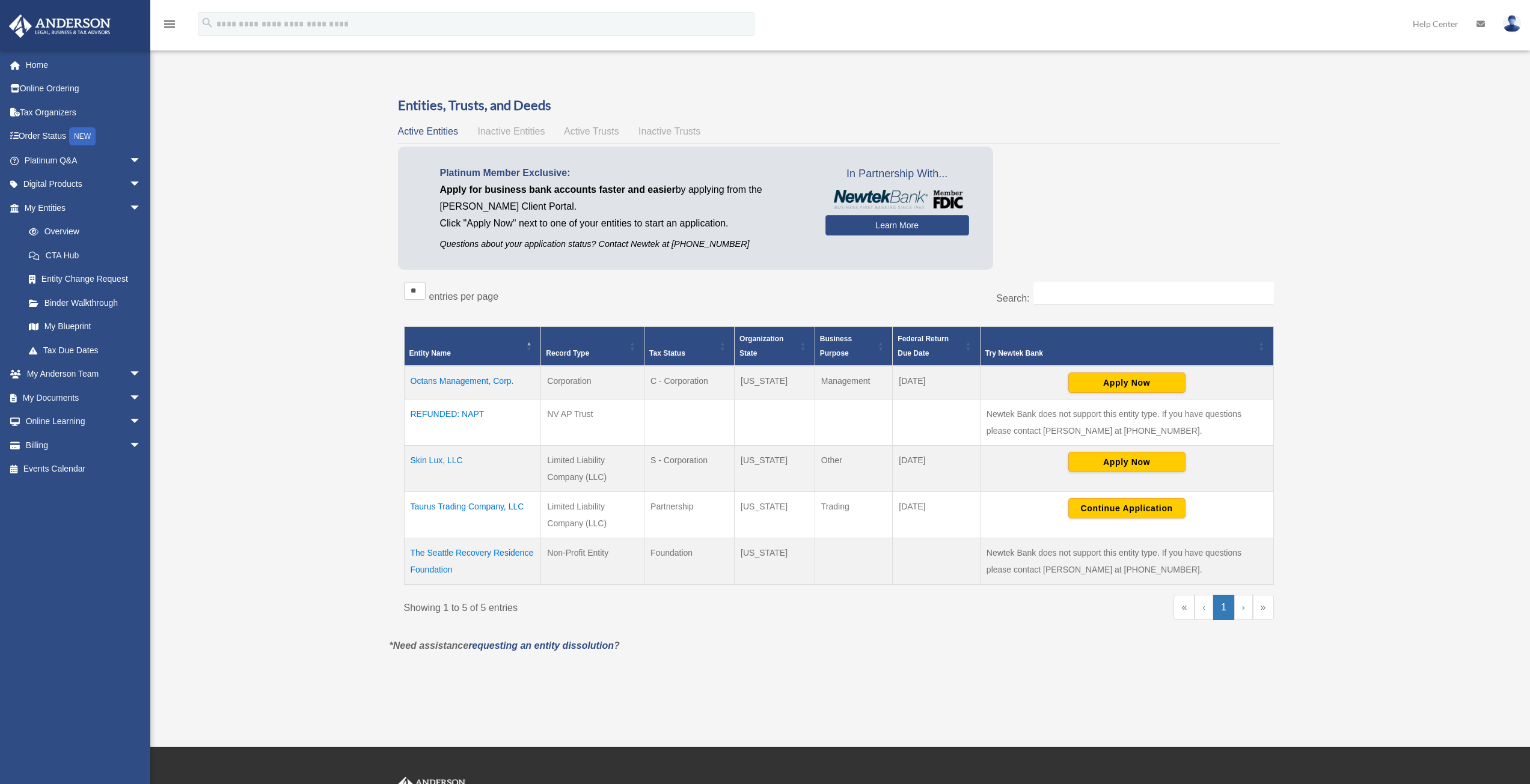
click at [439, 384] on td "Octans Management, Corp." at bounding box center [472, 383] width 137 height 33
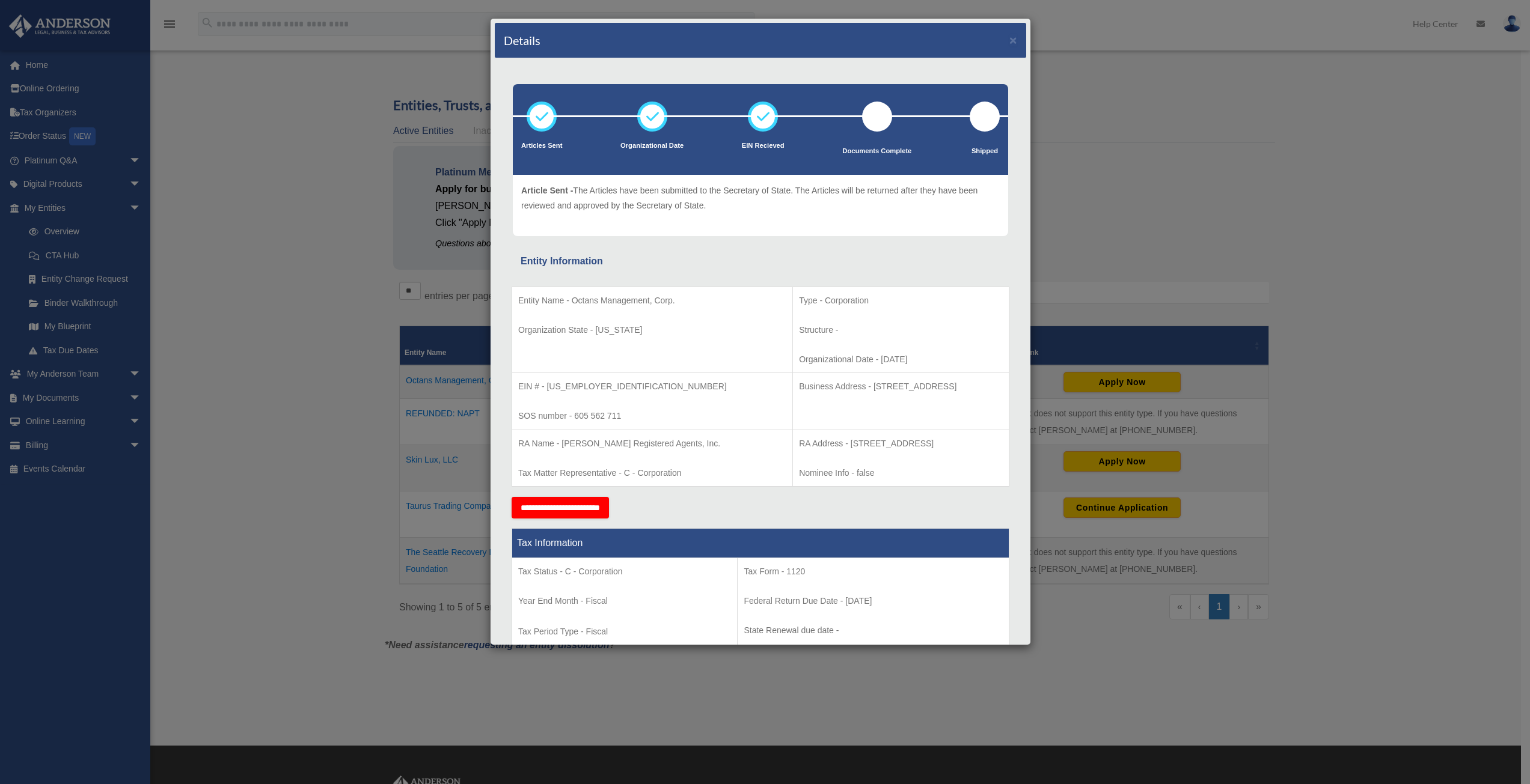
click at [801, 385] on p "Business Address - [STREET_ADDRESS]" at bounding box center [901, 386] width 204 height 15
drag, startPoint x: 795, startPoint y: 384, endPoint x: 973, endPoint y: 384, distance: 178.0
click at [973, 384] on p "Business Address - [STREET_ADDRESS]" at bounding box center [901, 386] width 204 height 15
copy p "[STREET_ADDRESS]"
